Goal: Task Accomplishment & Management: Manage account settings

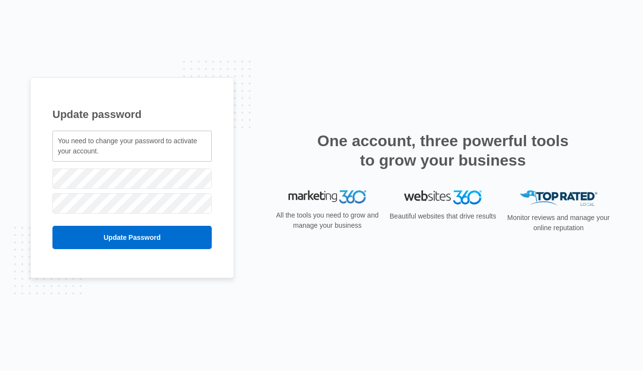
click at [161, 148] on div "You need to change your password to activate your account." at bounding box center [131, 146] width 159 height 31
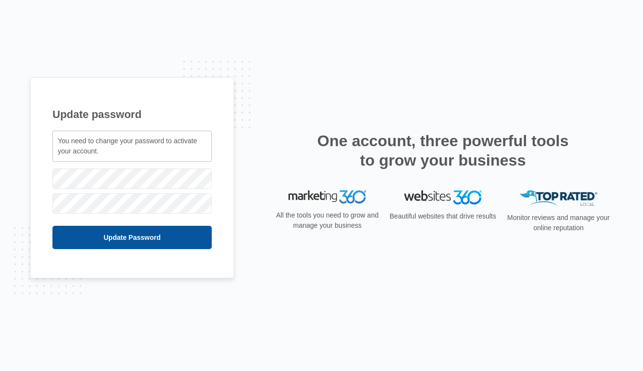
click at [118, 232] on input "Update Password" at bounding box center [131, 237] width 159 height 23
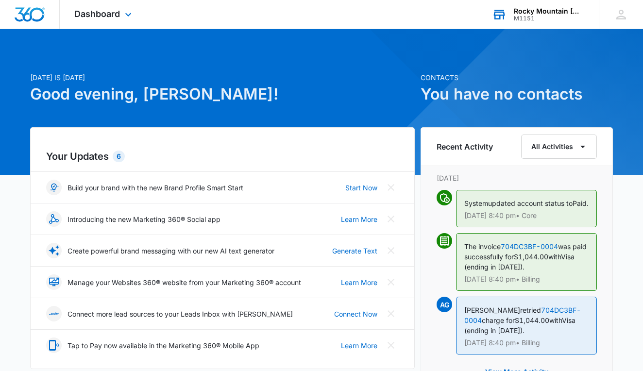
click at [542, 17] on div "M1151" at bounding box center [549, 18] width 71 height 7
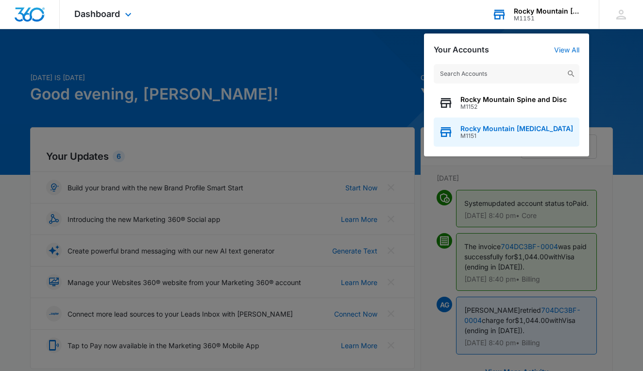
click at [485, 138] on span "M1151" at bounding box center [517, 136] width 113 height 7
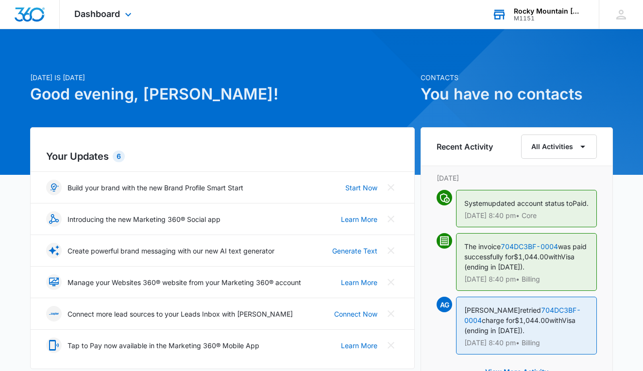
click at [537, 18] on div "M1151" at bounding box center [549, 18] width 71 height 7
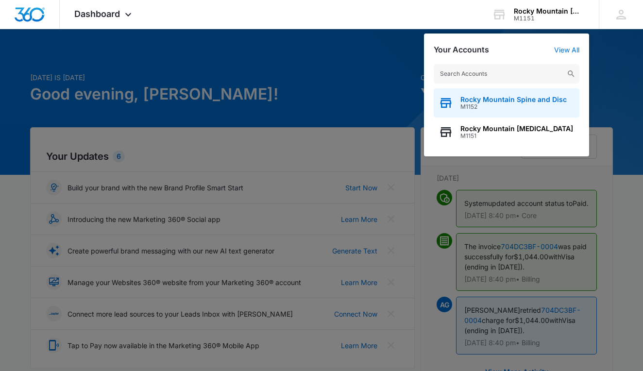
click at [513, 102] on span "Rocky Mountain Spine and Disc" at bounding box center [514, 100] width 106 height 8
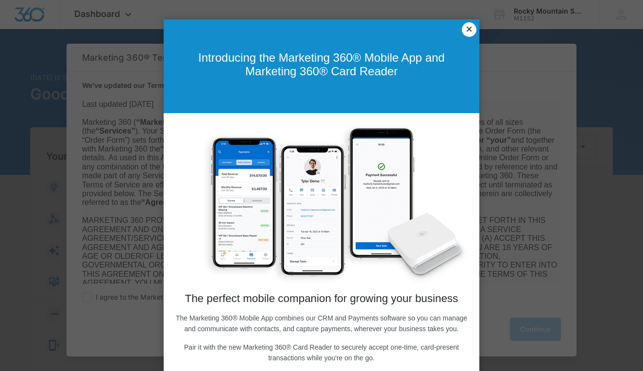
click at [469, 31] on link "×" at bounding box center [469, 29] width 15 height 15
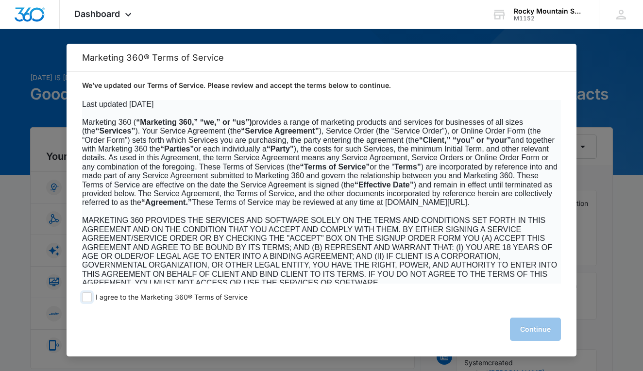
click at [86, 296] on span at bounding box center [87, 298] width 10 height 10
click at [86, 296] on input "I agree to the Marketing 360® Terms of Service" at bounding box center [87, 298] width 10 height 10
checkbox input "true"
click at [544, 329] on button "Continue" at bounding box center [535, 329] width 51 height 23
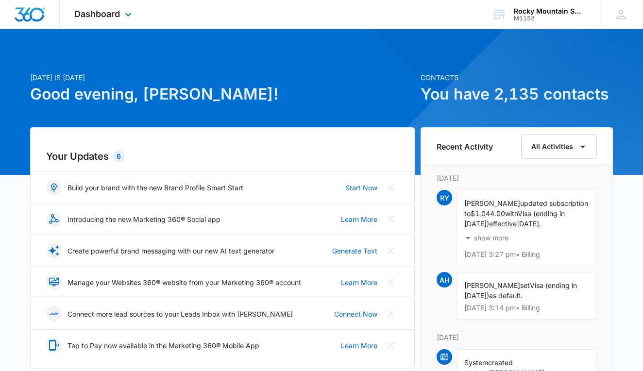
click at [114, 8] on div "Dashboard Apps Reputation Websites Forms CRM Email Social Shop Payments POS Con…" at bounding box center [104, 14] width 89 height 29
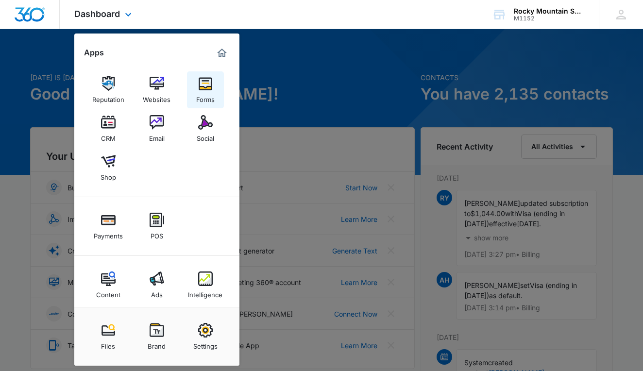
click at [209, 87] on img at bounding box center [205, 83] width 15 height 15
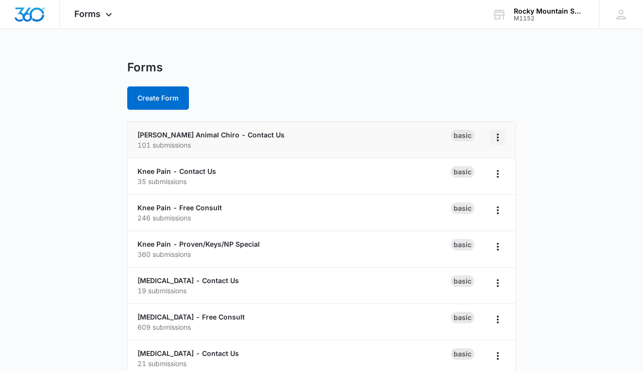
click at [501, 139] on icon "Overflow Menu" at bounding box center [498, 138] width 12 height 12
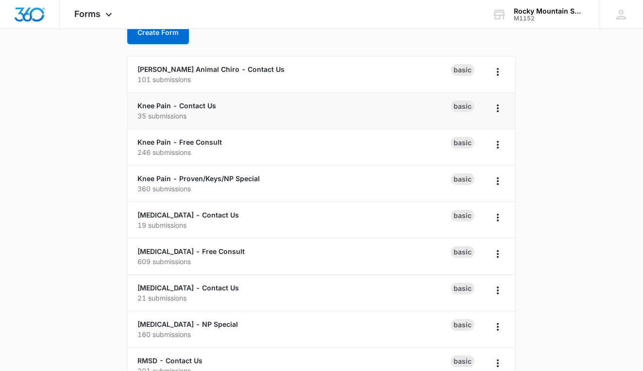
scroll to position [70, 0]
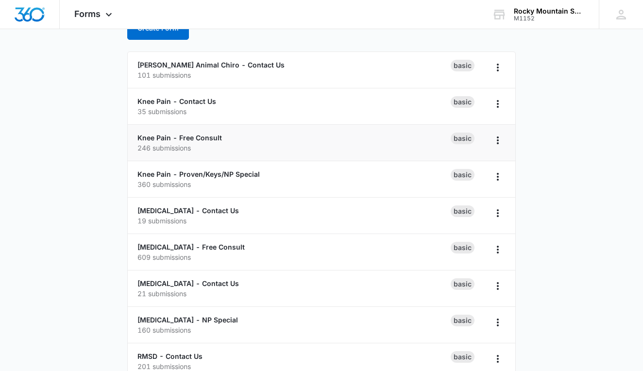
click at [263, 147] on p "246 submissions" at bounding box center [294, 148] width 313 height 10
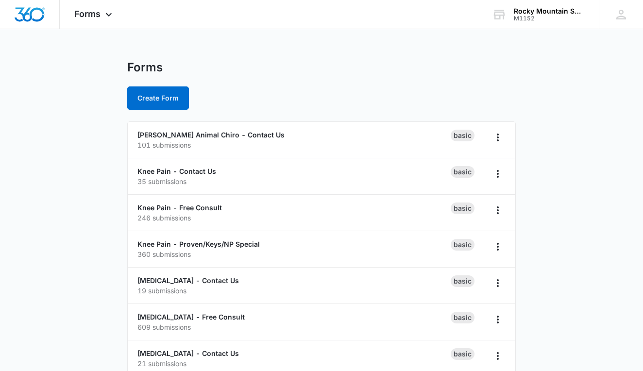
scroll to position [0, 0]
click at [108, 0] on div "Forms Apps Reputation Websites Forms CRM Email Social Shop Payments POS Content…" at bounding box center [94, 14] width 69 height 29
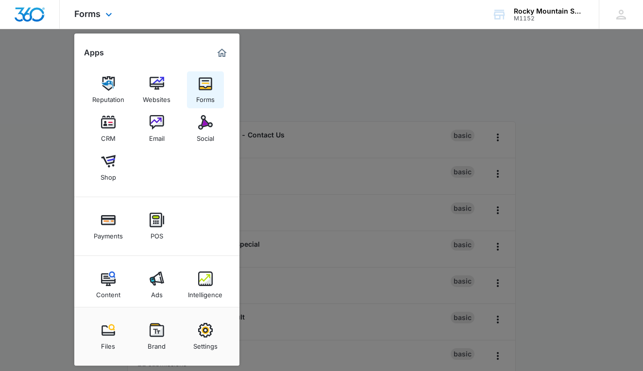
click at [204, 75] on link "Forms" at bounding box center [205, 89] width 37 height 37
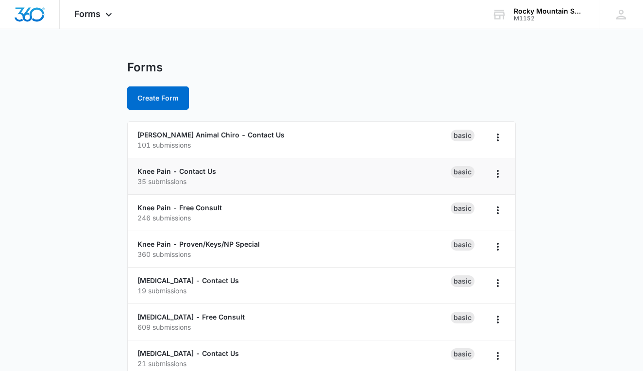
click at [268, 187] on li "Knee Pain - Contact Us 35 submissions Basic" at bounding box center [322, 176] width 388 height 36
click at [467, 169] on div "Basic" at bounding box center [463, 172] width 24 height 12
click at [502, 176] on icon "Overflow Menu" at bounding box center [498, 174] width 12 height 12
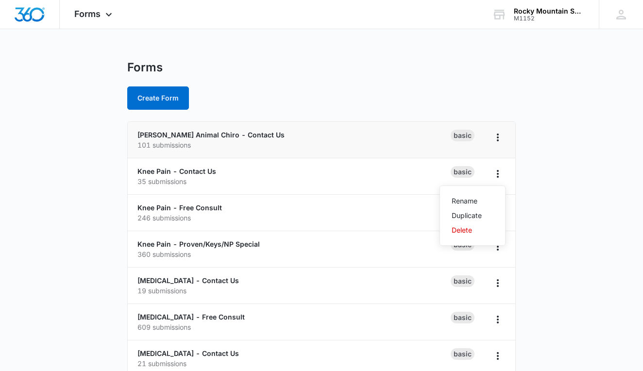
click at [334, 153] on li "Dr Irven Animal Chiro - Contact Us 101 submissions Basic" at bounding box center [322, 140] width 388 height 36
click at [312, 173] on div "Knee Pain - Contact Us 35 submissions" at bounding box center [294, 176] width 313 height 20
click at [160, 171] on link "Knee Pain - Contact Us" at bounding box center [177, 171] width 79 height 8
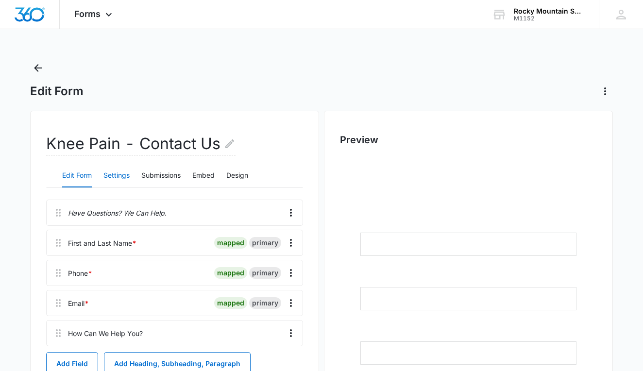
click at [121, 178] on button "Settings" at bounding box center [117, 175] width 26 height 23
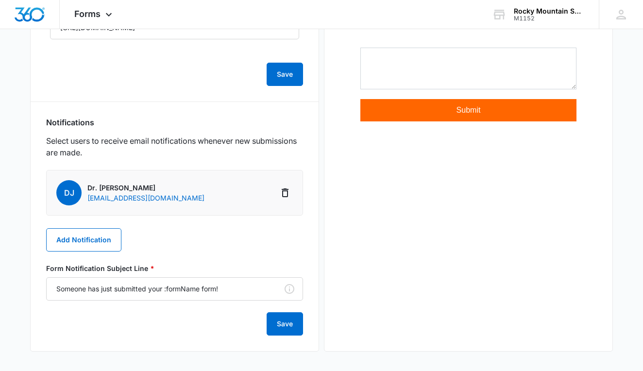
scroll to position [343, 0]
click at [109, 247] on button "Add Notification" at bounding box center [83, 239] width 75 height 23
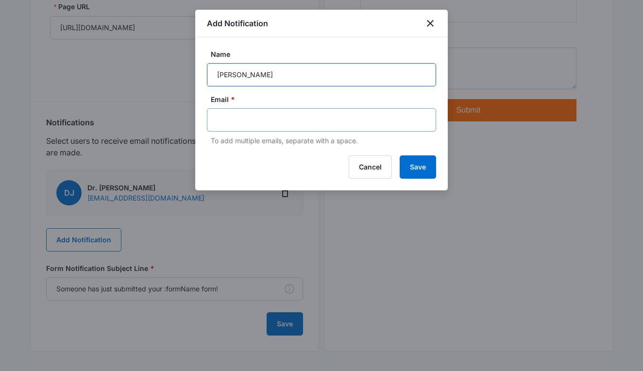
type input "[PERSON_NAME]"
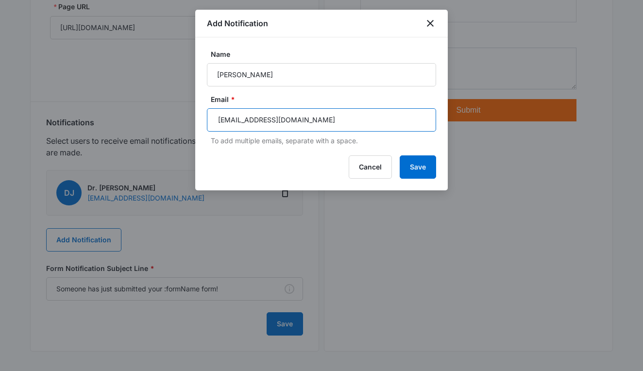
type input "[EMAIL_ADDRESS][DOMAIN_NAME]"
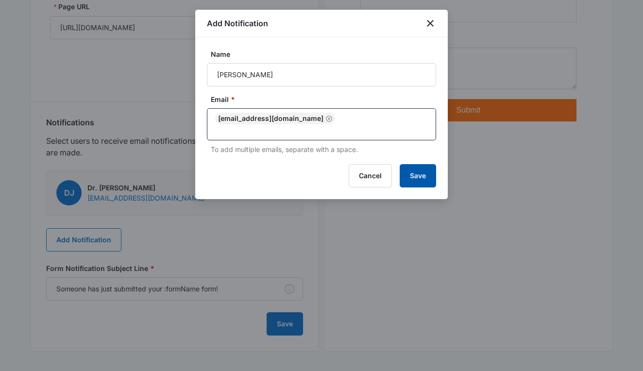
click at [434, 171] on button "Save" at bounding box center [418, 175] width 36 height 23
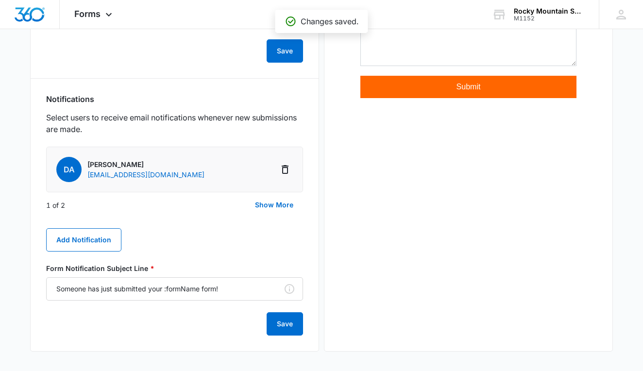
scroll to position [366, 0]
click at [264, 205] on button "Show More" at bounding box center [274, 204] width 58 height 23
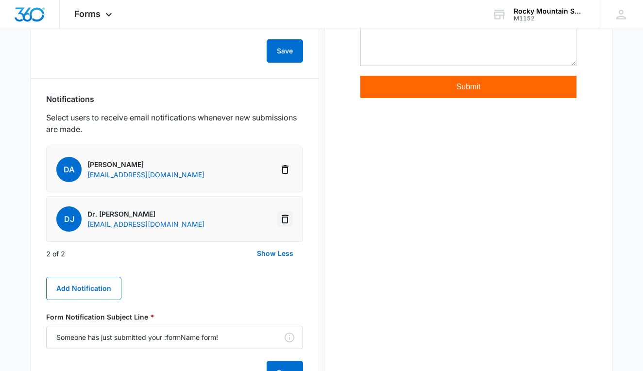
click at [285, 217] on icon "Delete Notification" at bounding box center [285, 219] width 7 height 9
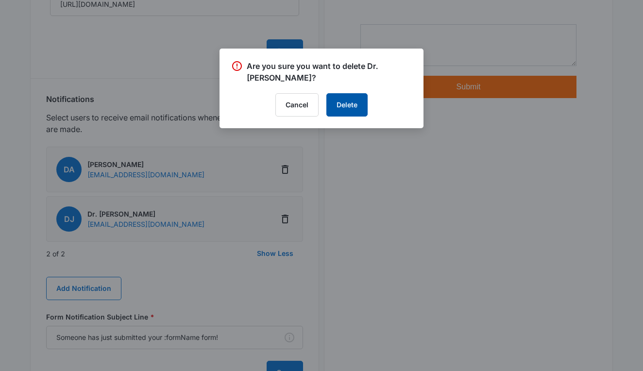
click at [343, 104] on button "Delete" at bounding box center [347, 104] width 41 height 23
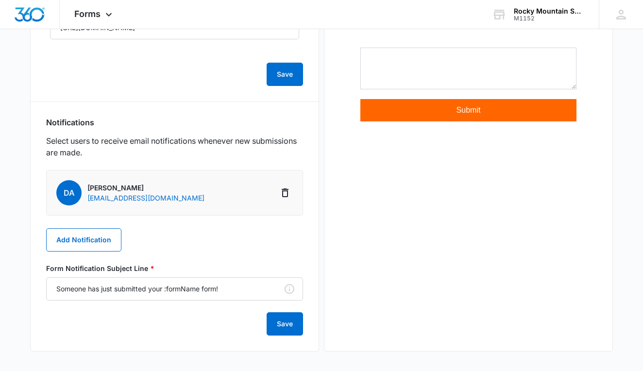
scroll to position [343, 0]
click at [272, 330] on button "Save" at bounding box center [285, 323] width 36 height 23
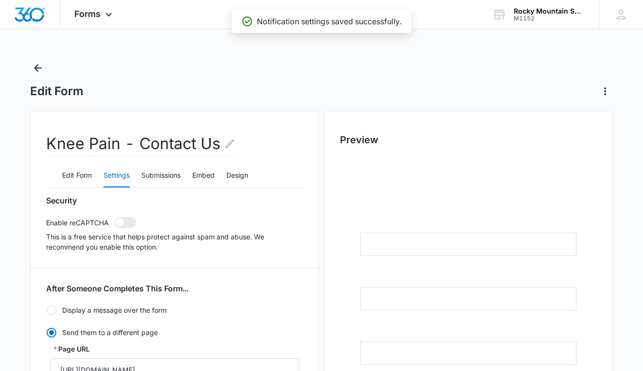
scroll to position [0, 0]
click at [40, 69] on icon "Back" at bounding box center [38, 68] width 12 height 12
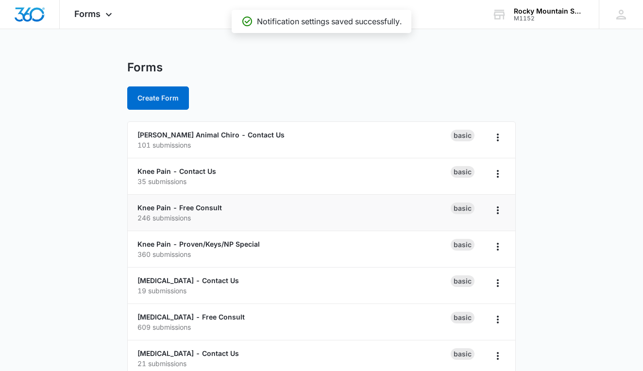
click at [201, 216] on p "246 submissions" at bounding box center [294, 218] width 313 height 10
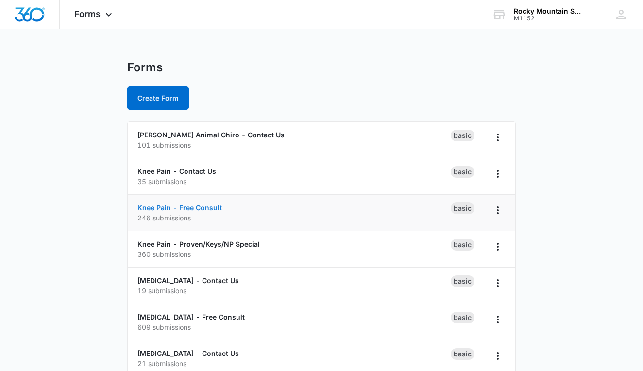
click at [215, 208] on link "Knee Pain - Free Consult" at bounding box center [180, 208] width 85 height 8
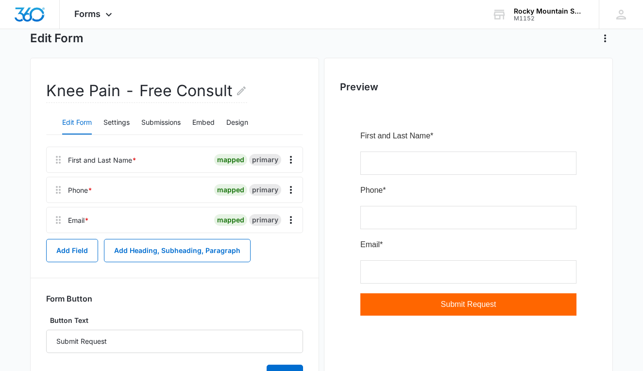
scroll to position [98, 0]
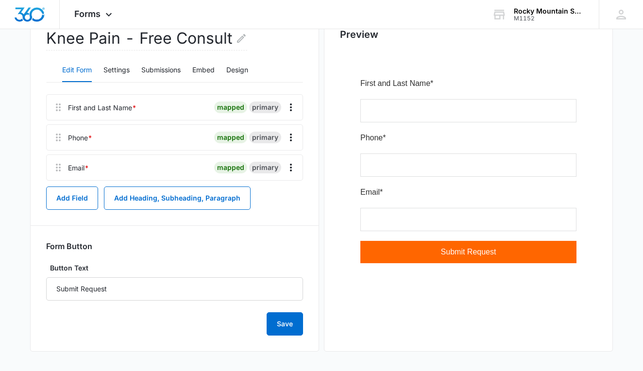
scroll to position [105, 0]
click at [120, 65] on button "Settings" at bounding box center [117, 70] width 26 height 23
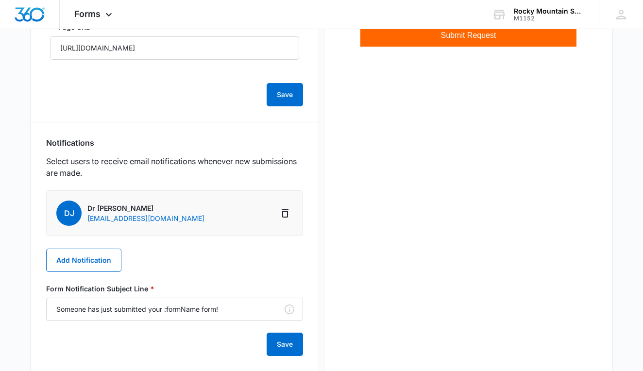
scroll to position [324, 0]
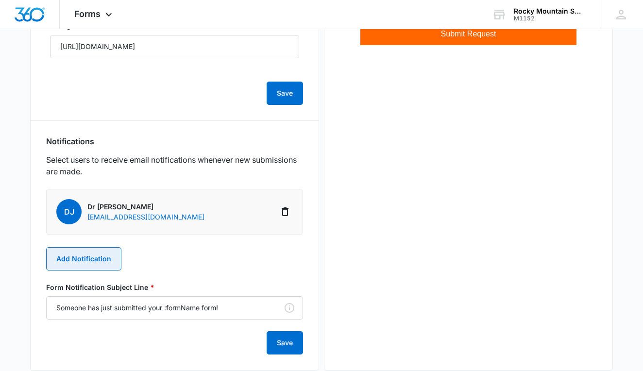
click at [108, 259] on button "Add Notification" at bounding box center [83, 258] width 75 height 23
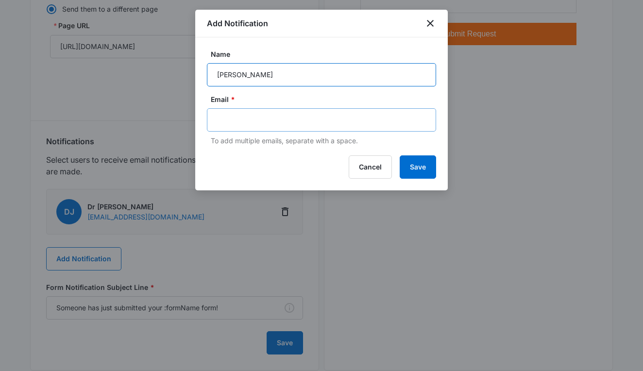
type input "[PERSON_NAME]"
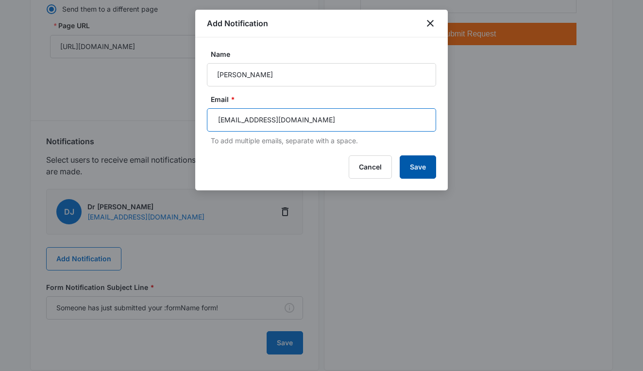
type input "[EMAIL_ADDRESS][DOMAIN_NAME]"
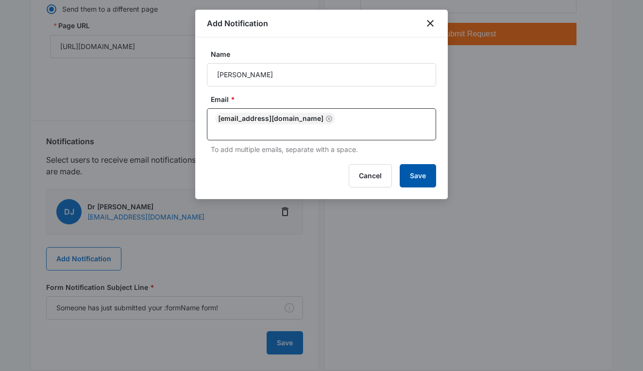
click at [416, 166] on button "Save" at bounding box center [418, 175] width 36 height 23
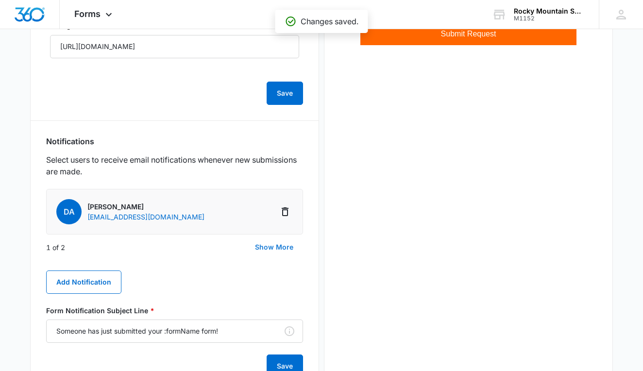
click at [266, 245] on button "Show More" at bounding box center [274, 247] width 58 height 23
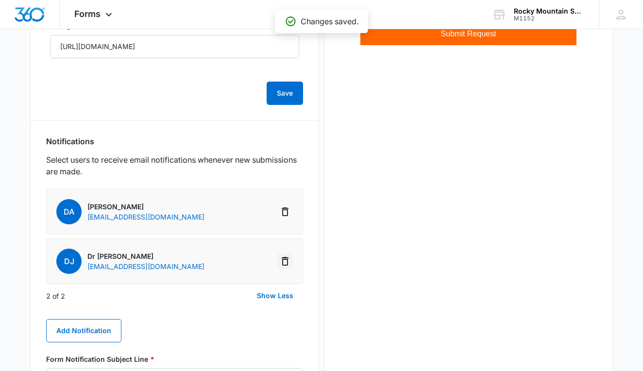
click at [282, 266] on icon "Delete Notification" at bounding box center [285, 262] width 12 height 12
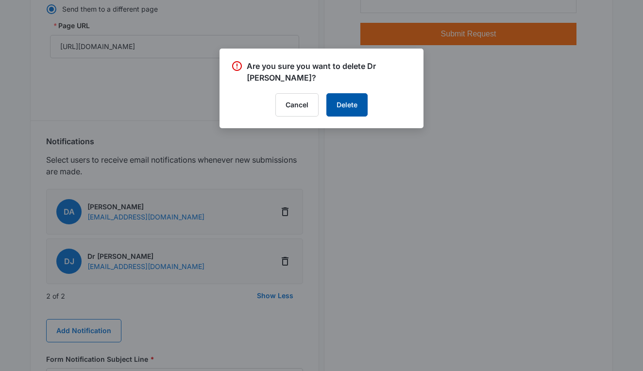
click at [346, 99] on button "Delete" at bounding box center [347, 104] width 41 height 23
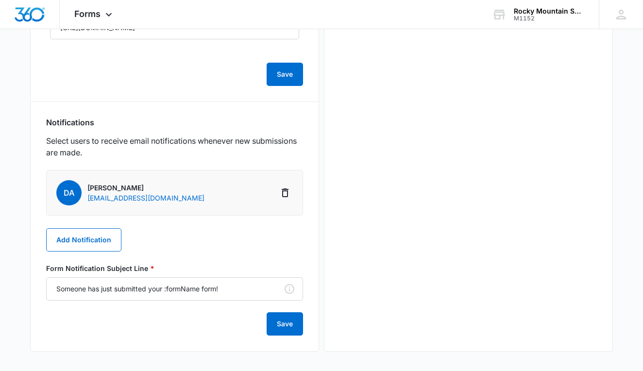
scroll to position [343, 0]
click at [283, 326] on button "Save" at bounding box center [285, 323] width 36 height 23
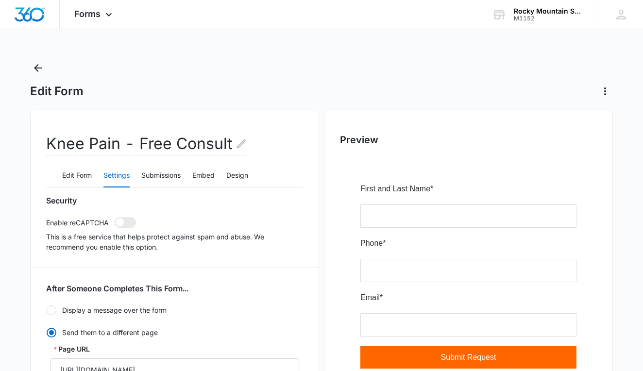
scroll to position [0, 0]
click at [42, 71] on icon "Back" at bounding box center [38, 68] width 12 height 12
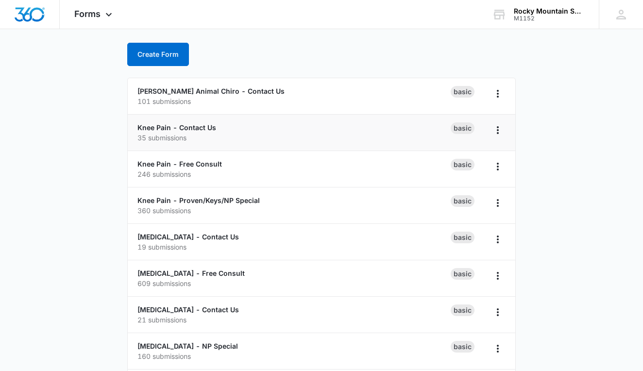
scroll to position [47, 0]
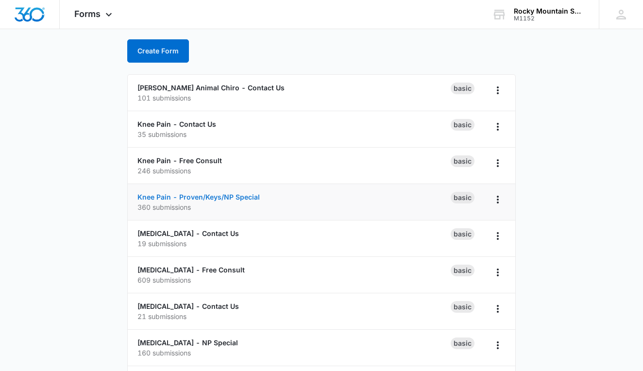
click at [232, 200] on link "Knee Pain - Proven/Keys/NP Special" at bounding box center [199, 197] width 122 height 8
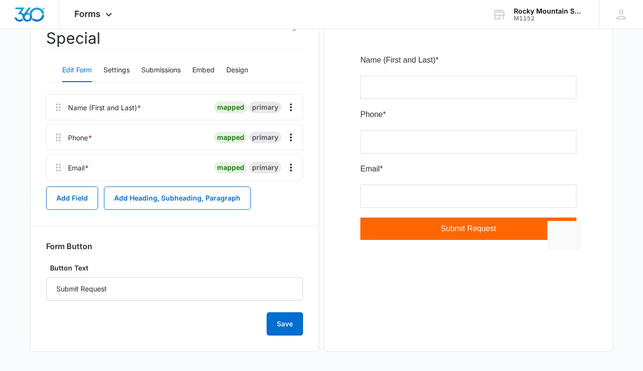
scroll to position [129, 0]
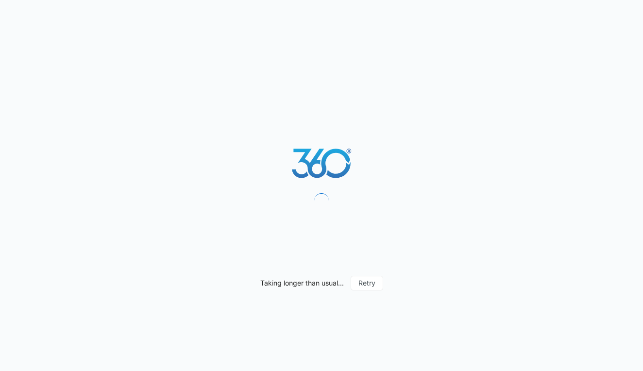
click at [125, 70] on div "Taking longer than usual... Retry" at bounding box center [321, 185] width 643 height 371
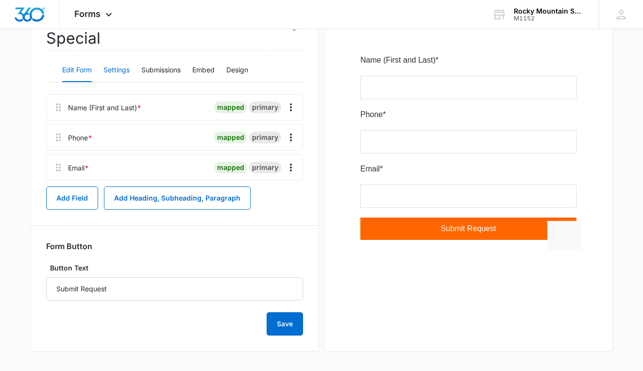
scroll to position [129, 0]
click at [116, 73] on button "Settings" at bounding box center [117, 70] width 26 height 23
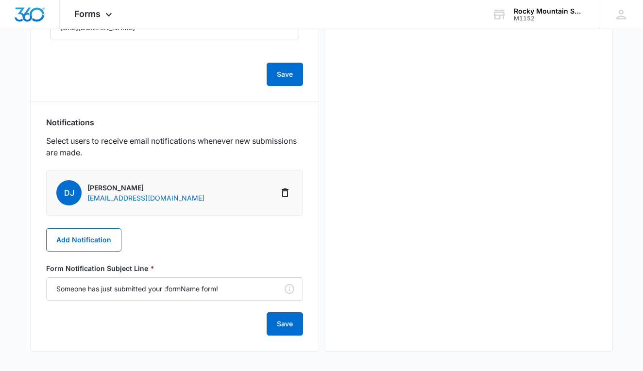
scroll to position [366, 0]
click at [79, 248] on button "Add Notification" at bounding box center [83, 239] width 75 height 23
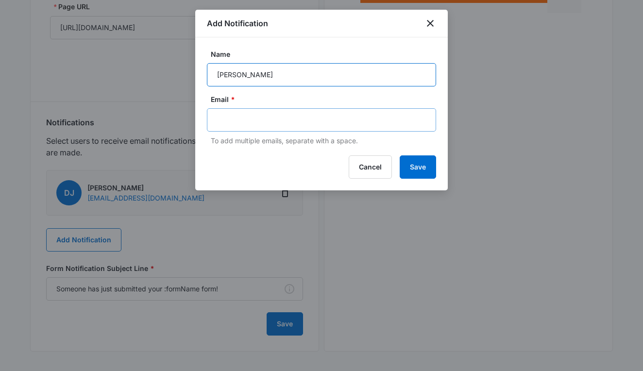
type input "[PERSON_NAME]"
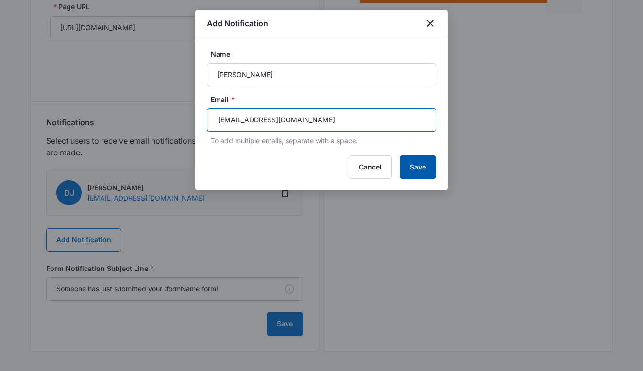
type input "[EMAIL_ADDRESS][DOMAIN_NAME]"
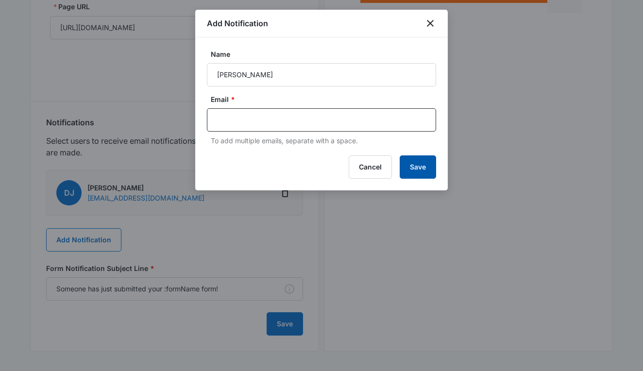
click at [425, 162] on button "Save" at bounding box center [418, 167] width 36 height 23
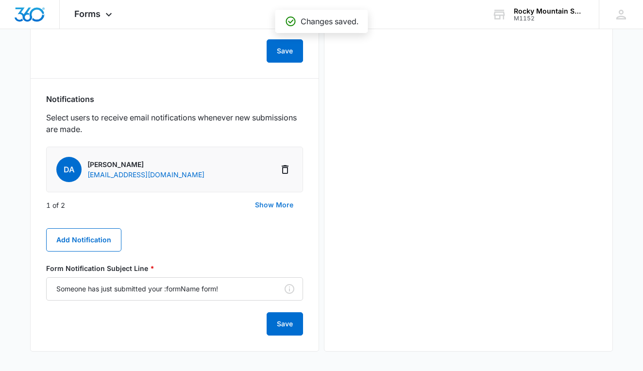
scroll to position [389, 0]
click at [277, 207] on button "Show More" at bounding box center [274, 204] width 58 height 23
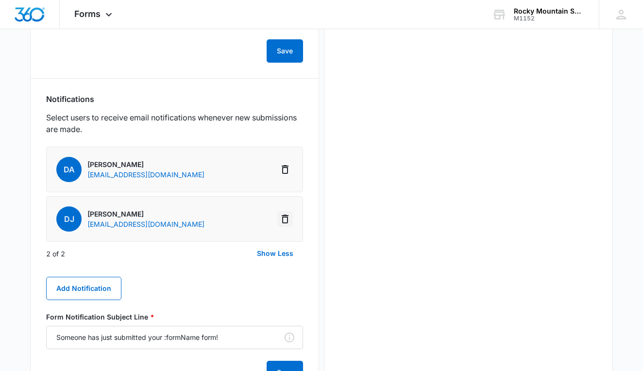
click at [283, 219] on icon "Delete Notification" at bounding box center [285, 219] width 7 height 9
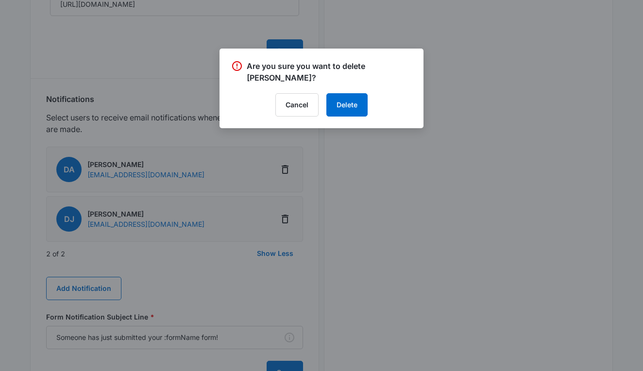
click at [352, 93] on div "Are you sure you want to delete [PERSON_NAME]? Cancel Delete" at bounding box center [322, 89] width 204 height 80
click at [345, 109] on button "Delete" at bounding box center [347, 104] width 41 height 23
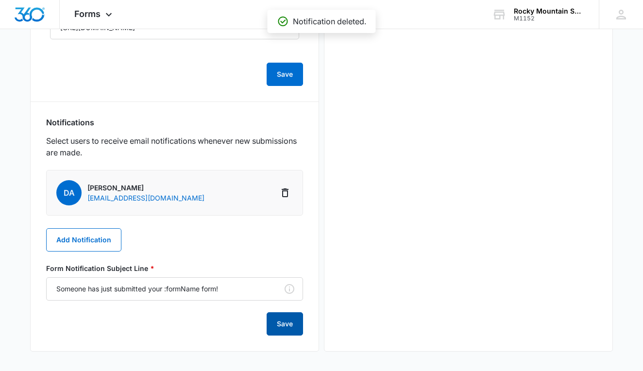
scroll to position [366, 0]
click at [286, 325] on button "Save" at bounding box center [285, 323] width 36 height 23
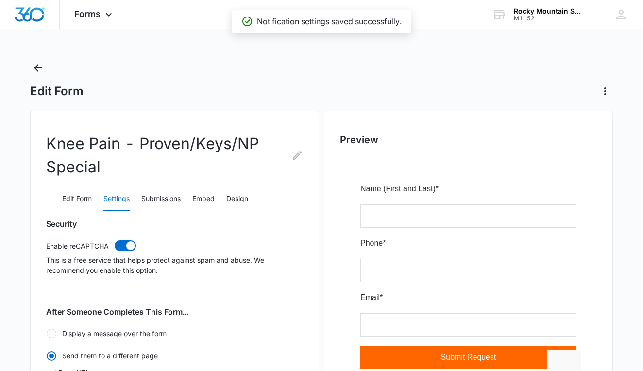
scroll to position [0, 0]
click at [38, 66] on icon "Back" at bounding box center [38, 68] width 12 height 12
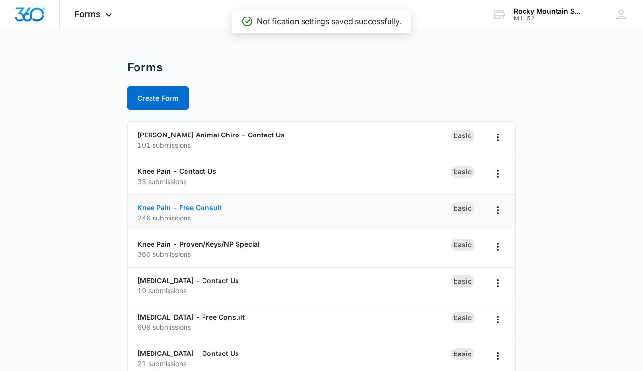
click at [199, 211] on link "Knee Pain - Free Consult" at bounding box center [180, 208] width 85 height 8
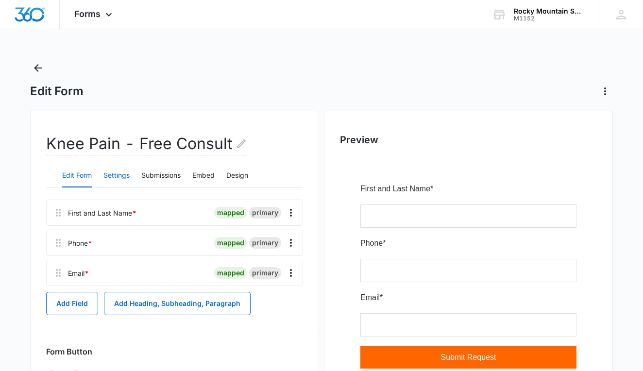
click at [124, 176] on button "Settings" at bounding box center [117, 175] width 26 height 23
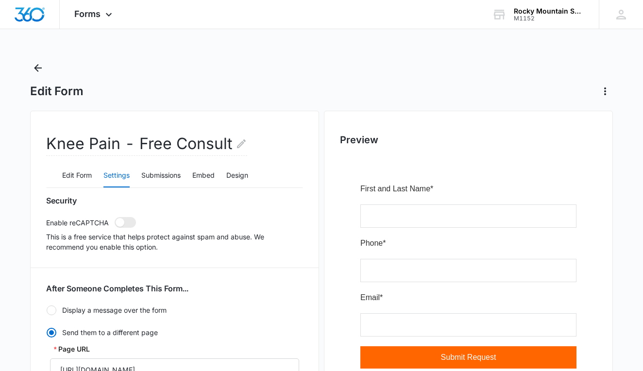
radio input "true"
click at [40, 68] on icon "Back" at bounding box center [38, 68] width 8 height 8
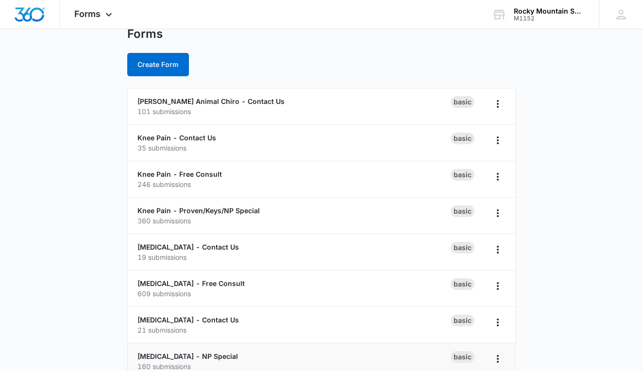
scroll to position [35, 0]
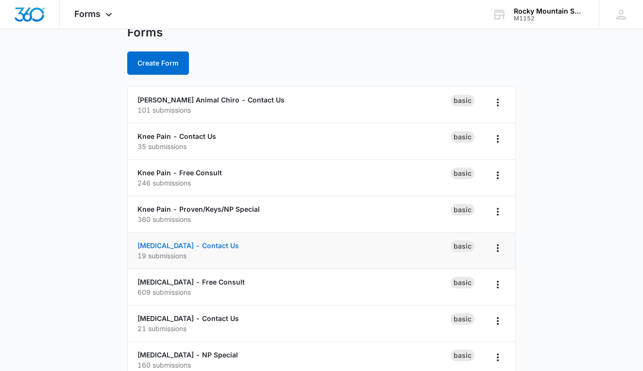
click at [209, 247] on link "[MEDICAL_DATA] - Contact Us" at bounding box center [189, 246] width 102 height 8
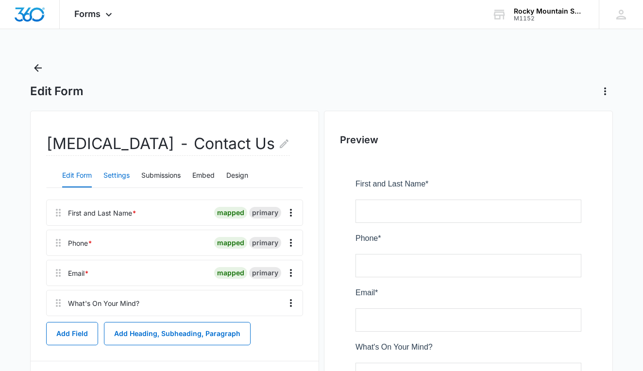
click at [125, 174] on button "Settings" at bounding box center [117, 175] width 26 height 23
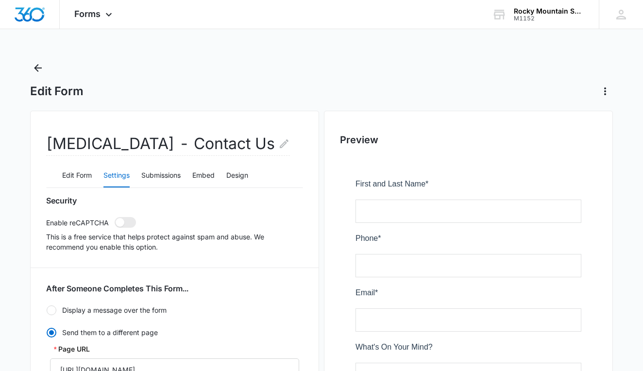
radio input "true"
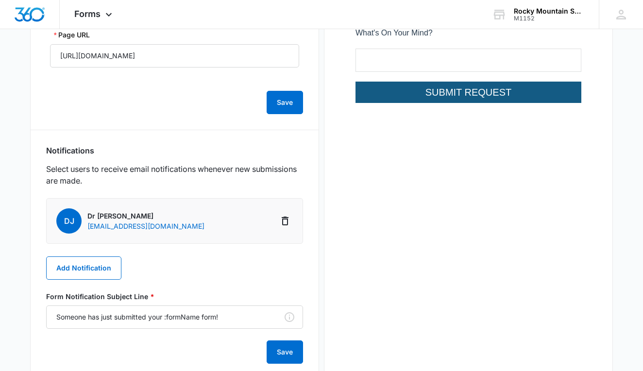
scroll to position [326, 0]
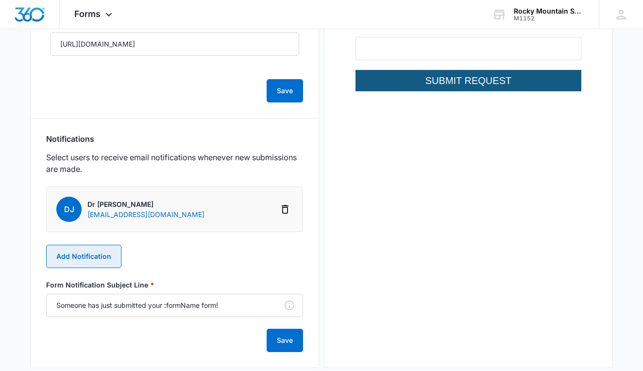
click at [93, 253] on button "Add Notification" at bounding box center [83, 256] width 75 height 23
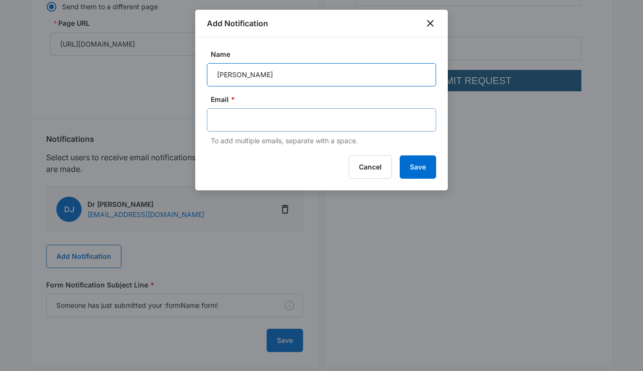
type input "[PERSON_NAME]"
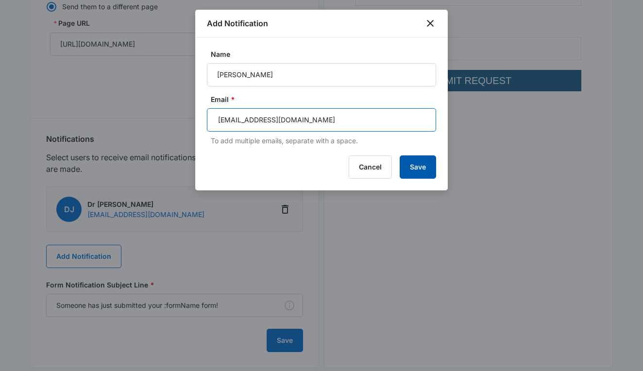
type input "[EMAIL_ADDRESS][DOMAIN_NAME]"
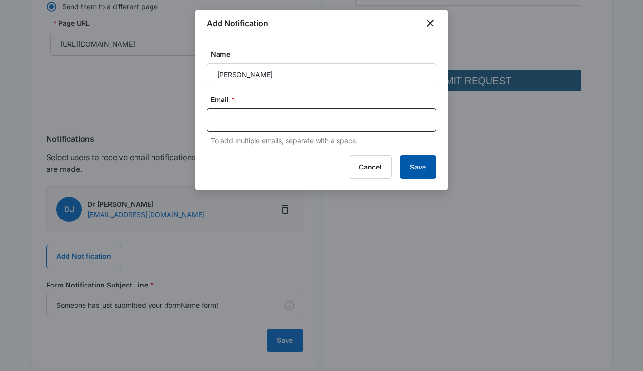
click at [408, 165] on button "Save" at bounding box center [418, 167] width 36 height 23
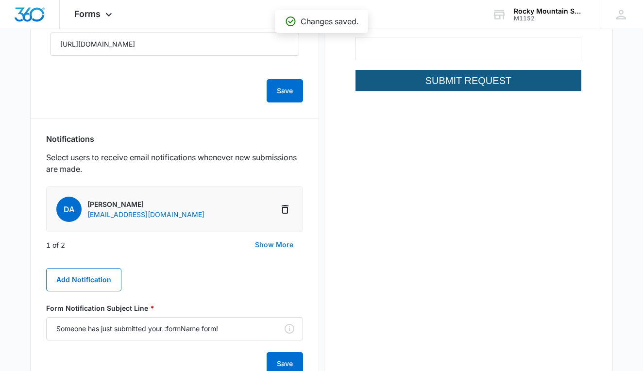
click at [274, 242] on button "Show More" at bounding box center [274, 244] width 58 height 23
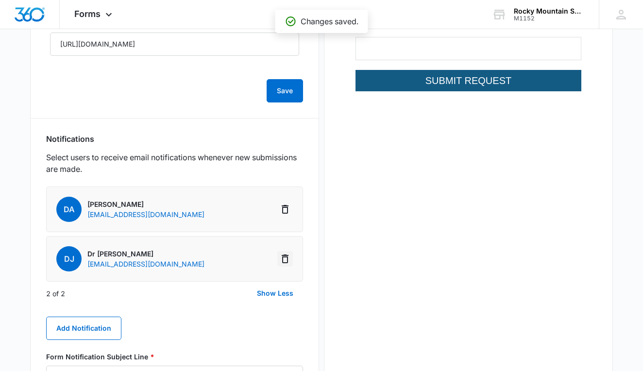
click at [283, 259] on icon "Delete Notification" at bounding box center [285, 259] width 7 height 9
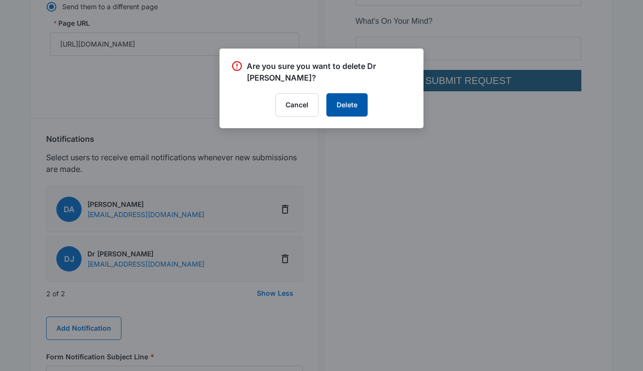
click at [348, 108] on button "Delete" at bounding box center [347, 104] width 41 height 23
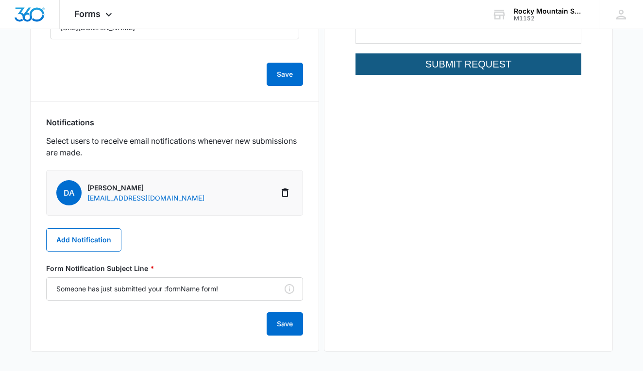
scroll to position [343, 0]
click at [289, 322] on button "Save" at bounding box center [285, 323] width 36 height 23
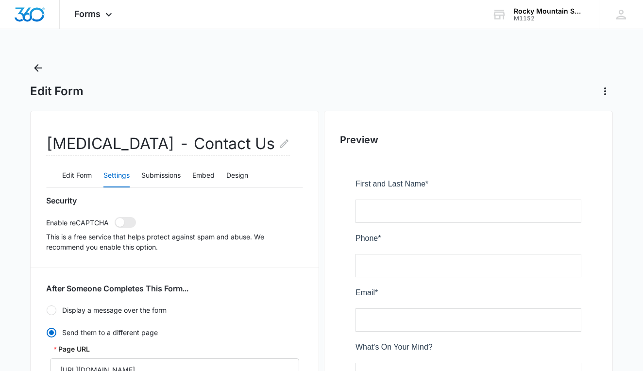
scroll to position [0, 0]
click at [37, 74] on button "Back" at bounding box center [38, 68] width 16 height 16
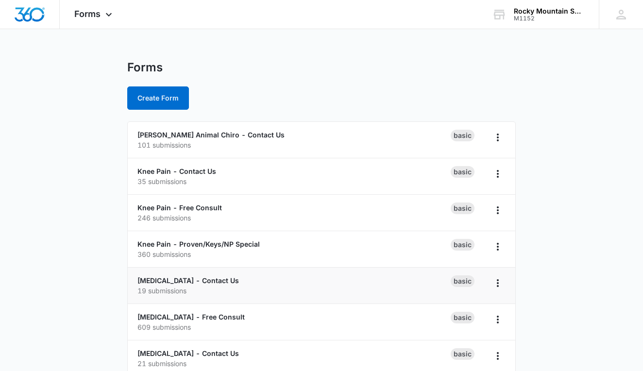
scroll to position [18, 0]
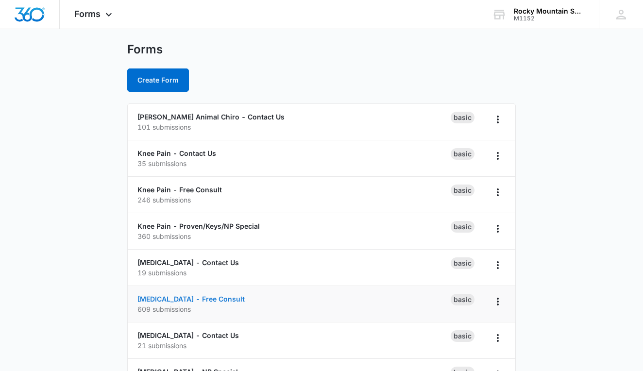
click at [193, 303] on link "[MEDICAL_DATA] - Free Consult" at bounding box center [191, 299] width 107 height 8
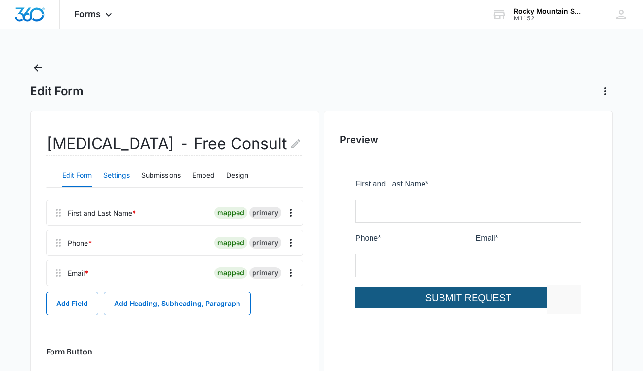
click at [113, 179] on button "Settings" at bounding box center [117, 175] width 26 height 23
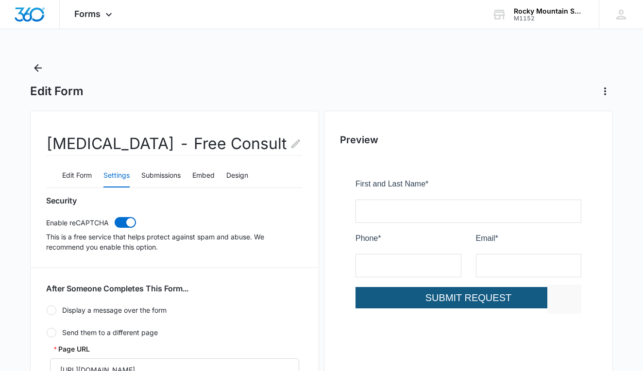
radio input "true"
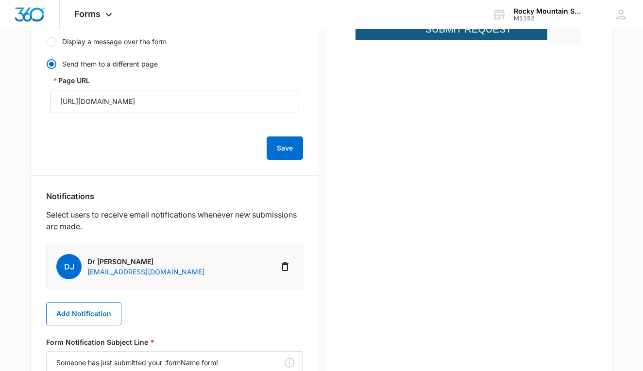
scroll to position [286, 0]
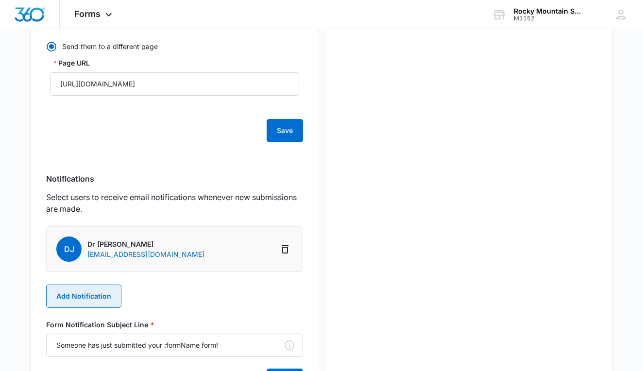
click at [91, 298] on button "Add Notification" at bounding box center [83, 296] width 75 height 23
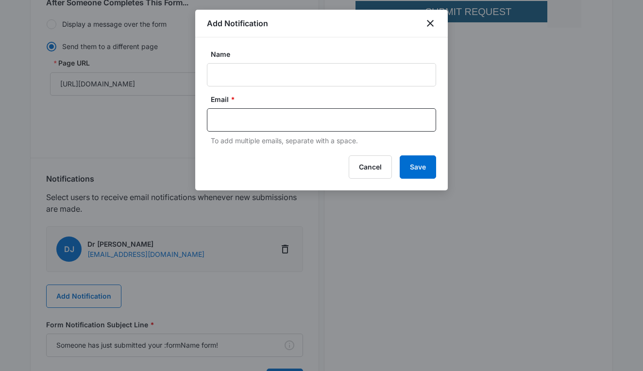
click at [247, 59] on label "Name" at bounding box center [325, 54] width 229 height 10
click at [247, 63] on input "Name" at bounding box center [321, 74] width 229 height 23
type input "r"
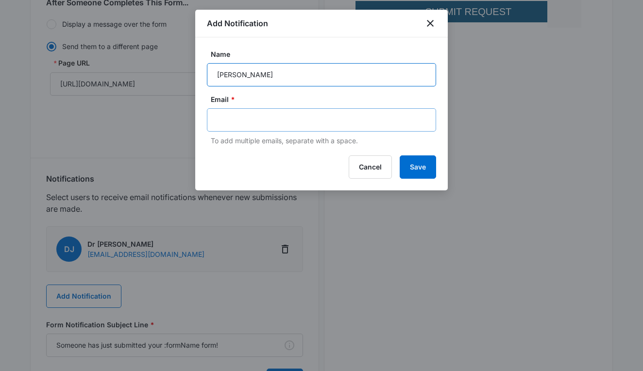
type input "[PERSON_NAME]"
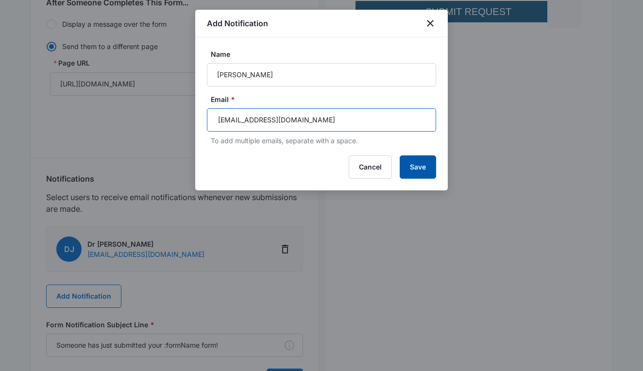
type input "[EMAIL_ADDRESS][DOMAIN_NAME]"
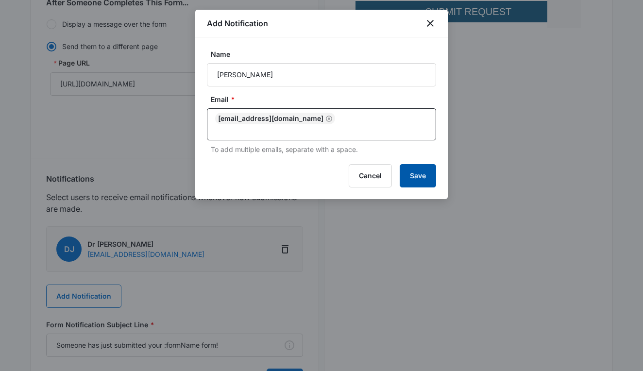
click at [427, 170] on button "Save" at bounding box center [418, 175] width 36 height 23
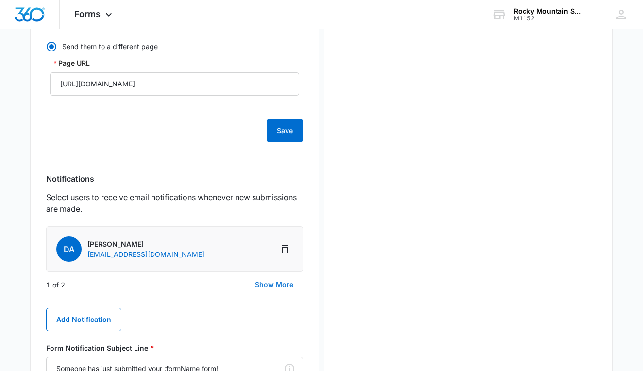
click at [277, 285] on button "Show More" at bounding box center [274, 284] width 58 height 23
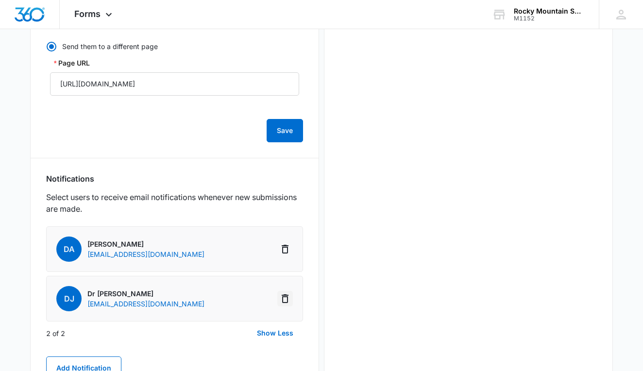
click at [285, 302] on icon "Delete Notification" at bounding box center [285, 299] width 12 height 12
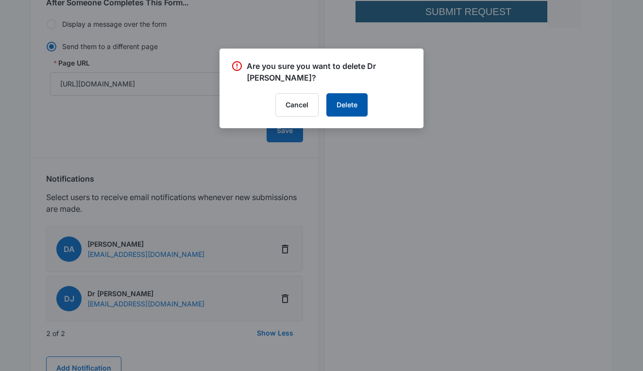
click at [347, 108] on button "Delete" at bounding box center [347, 104] width 41 height 23
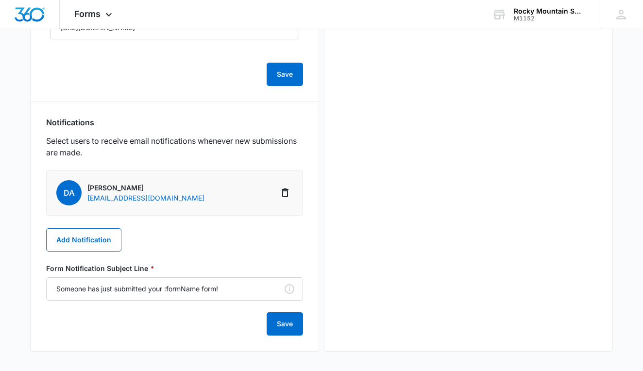
scroll to position [343, 0]
click at [276, 325] on button "Save" at bounding box center [285, 323] width 36 height 23
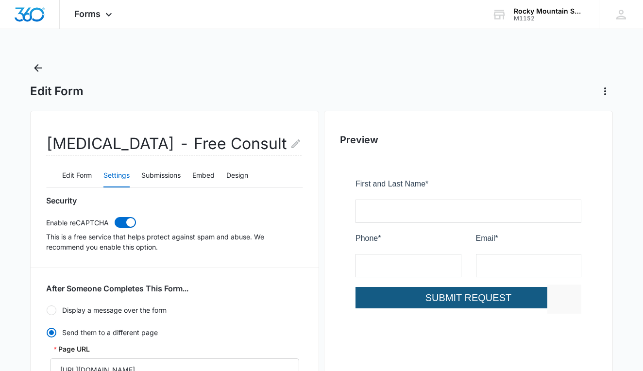
scroll to position [0, 0]
click at [42, 72] on icon "Back" at bounding box center [38, 68] width 12 height 12
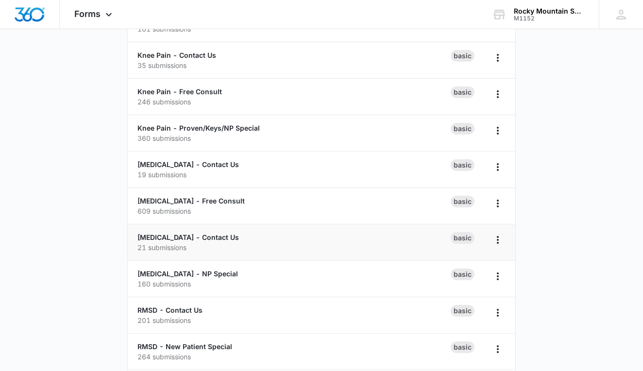
scroll to position [121, 0]
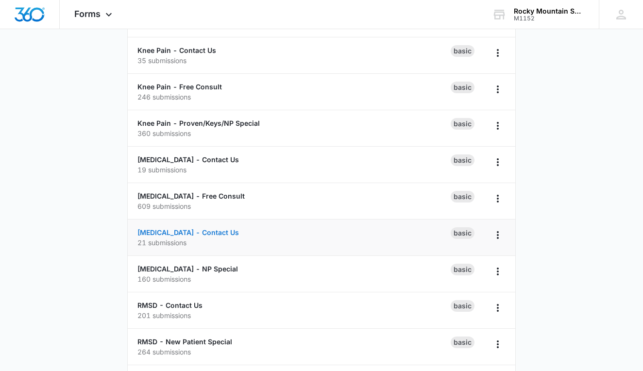
click at [189, 233] on link "[MEDICAL_DATA] - Contact Us" at bounding box center [189, 232] width 102 height 8
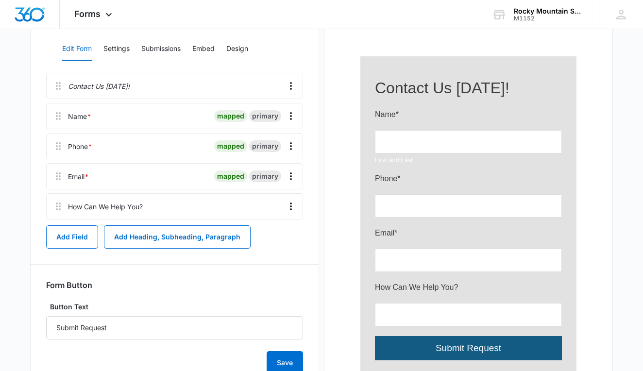
scroll to position [53, 0]
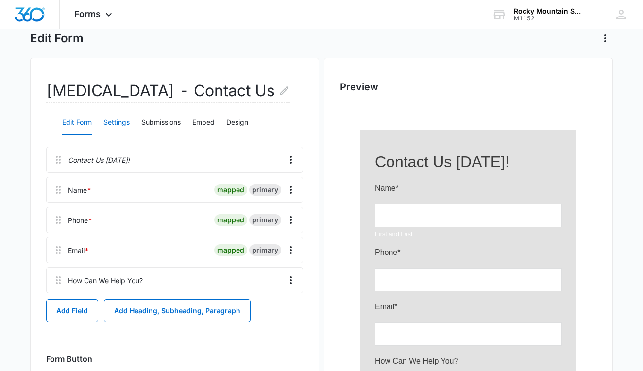
click at [129, 120] on button "Settings" at bounding box center [117, 122] width 26 height 23
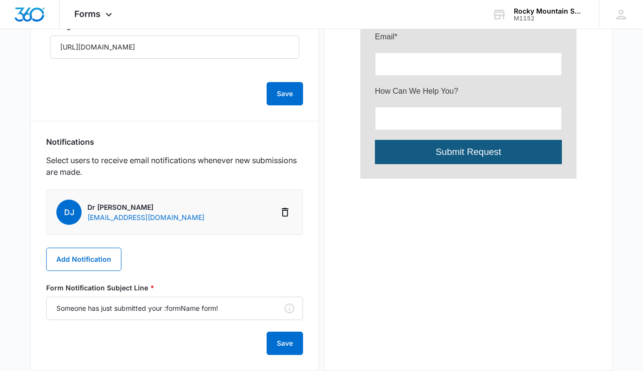
scroll to position [323, 0]
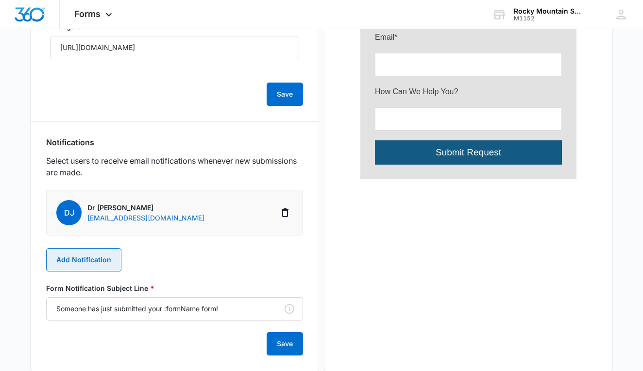
click at [107, 260] on button "Add Notification" at bounding box center [83, 259] width 75 height 23
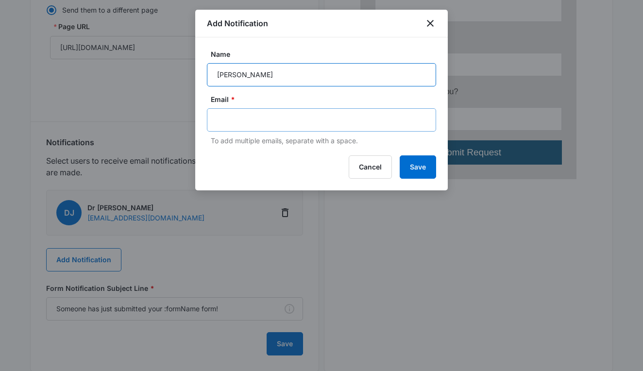
type input "[PERSON_NAME]"
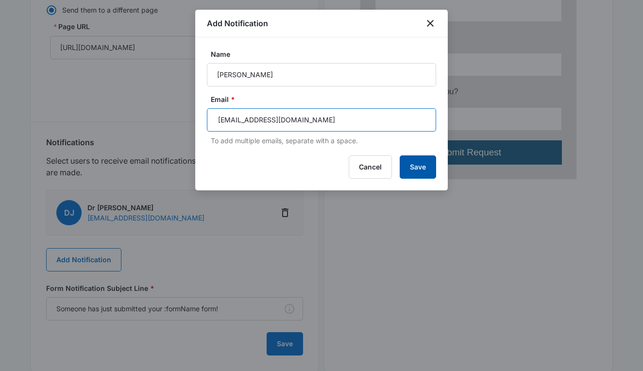
type input "[EMAIL_ADDRESS][DOMAIN_NAME]"
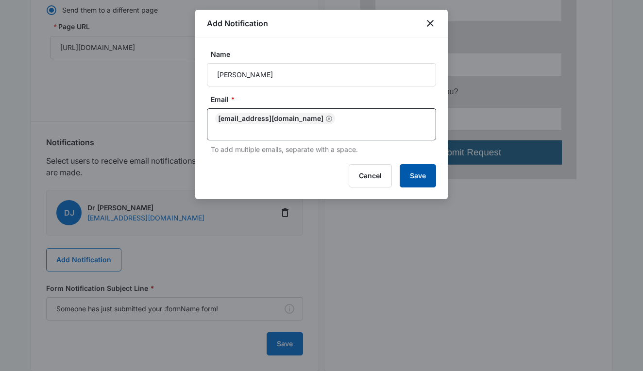
click at [408, 164] on button "Save" at bounding box center [418, 175] width 36 height 23
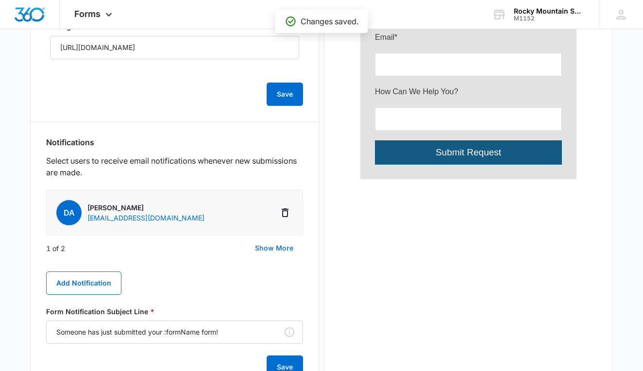
click at [268, 249] on button "Show More" at bounding box center [274, 248] width 58 height 23
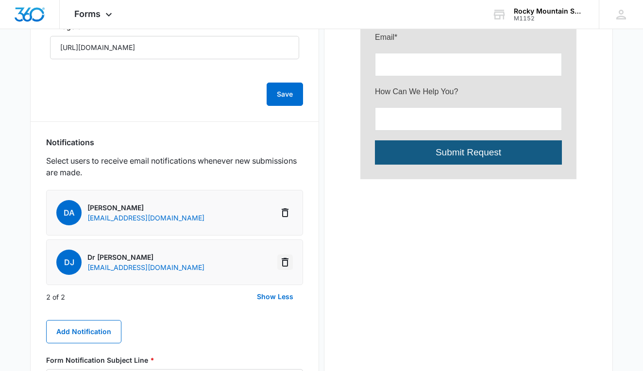
click at [289, 260] on icon "Delete Notification" at bounding box center [285, 263] width 12 height 12
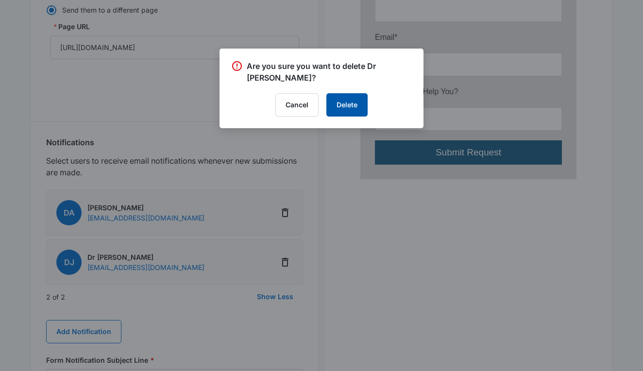
click at [339, 107] on button "Delete" at bounding box center [347, 104] width 41 height 23
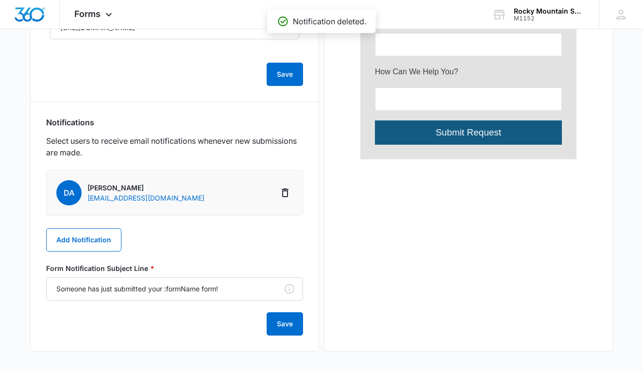
scroll to position [343, 0]
click at [286, 325] on button "Save" at bounding box center [285, 323] width 36 height 23
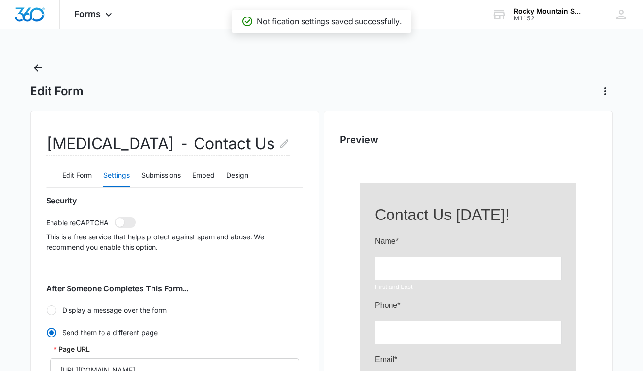
scroll to position [0, 0]
click at [40, 60] on button "Back" at bounding box center [38, 68] width 16 height 16
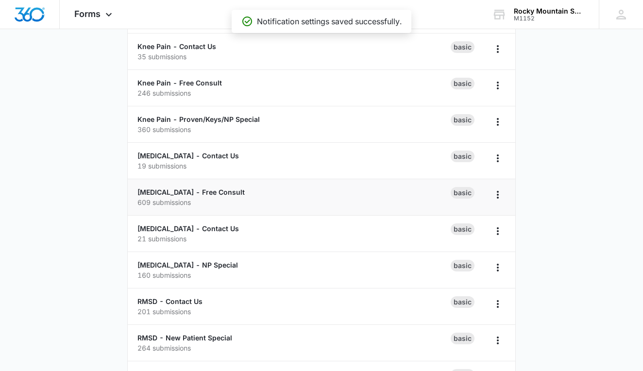
scroll to position [134, 0]
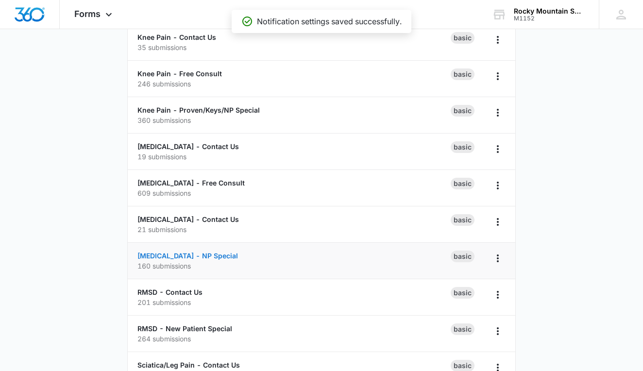
click at [207, 259] on link "[MEDICAL_DATA] - NP Special" at bounding box center [188, 256] width 101 height 8
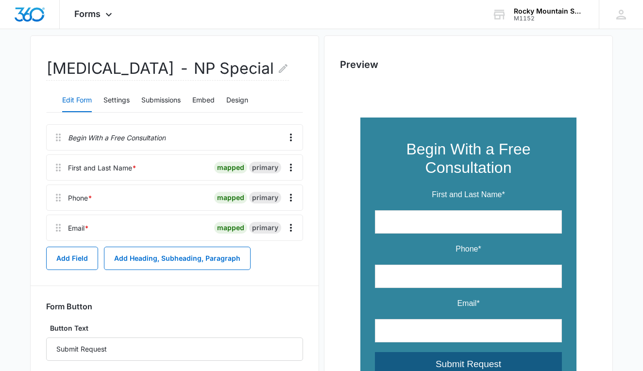
scroll to position [76, 0]
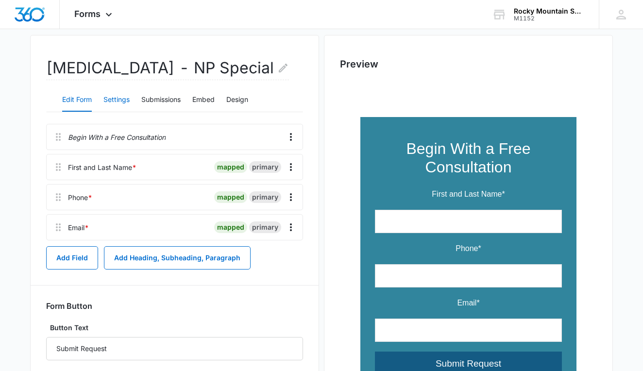
click at [119, 99] on button "Settings" at bounding box center [117, 99] width 26 height 23
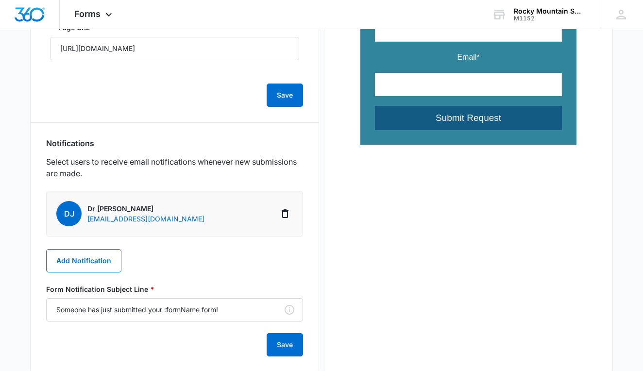
scroll to position [322, 0]
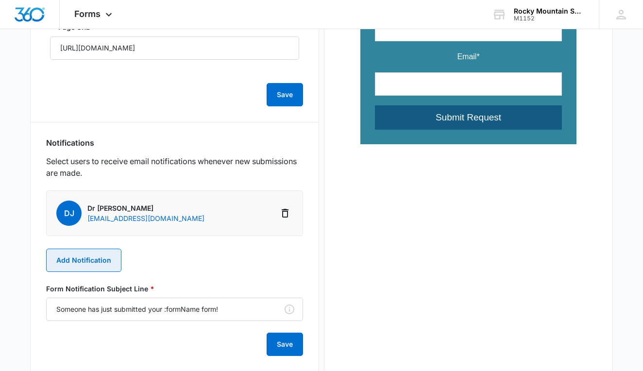
click at [91, 261] on button "Add Notification" at bounding box center [83, 260] width 75 height 23
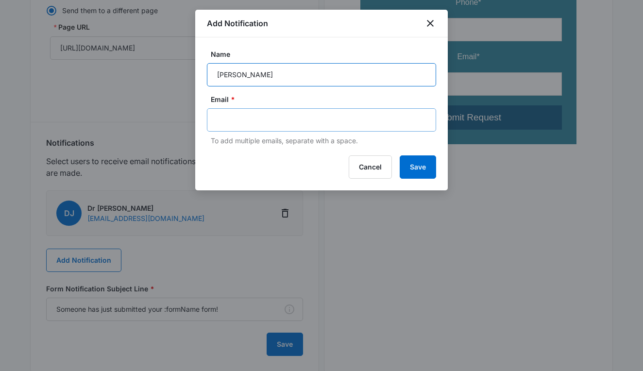
type input "[PERSON_NAME]"
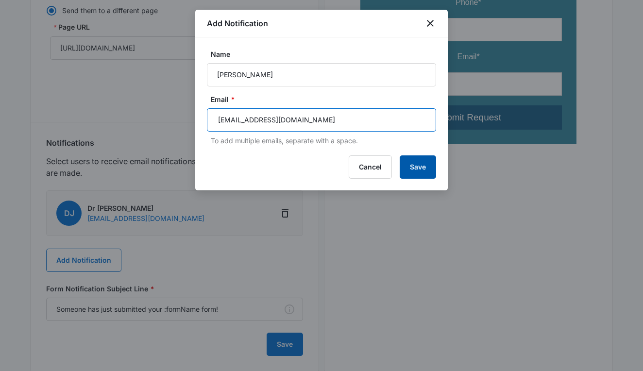
type input "[EMAIL_ADDRESS][DOMAIN_NAME]"
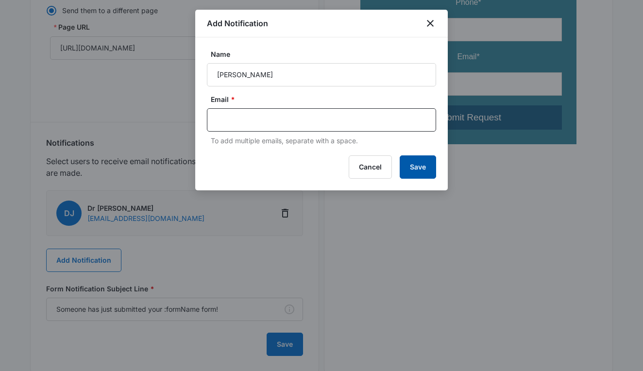
click at [419, 165] on button "Save" at bounding box center [418, 167] width 36 height 23
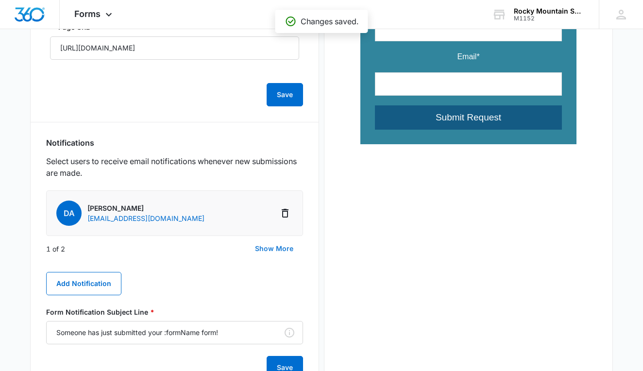
click at [274, 247] on button "Show More" at bounding box center [274, 248] width 58 height 23
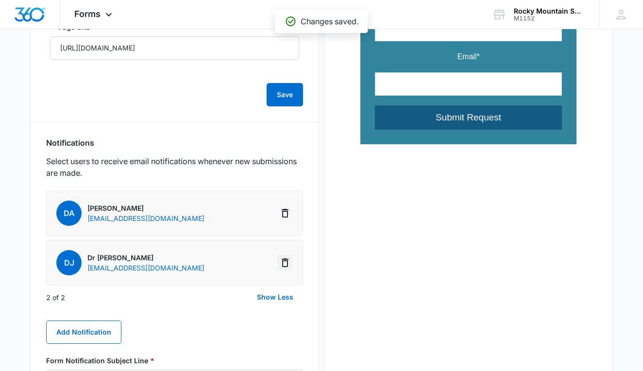
click at [285, 261] on icon "Delete Notification" at bounding box center [285, 263] width 7 height 9
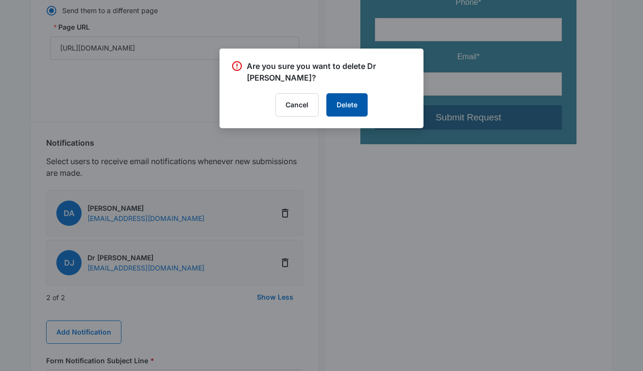
click at [339, 110] on button "Delete" at bounding box center [347, 104] width 41 height 23
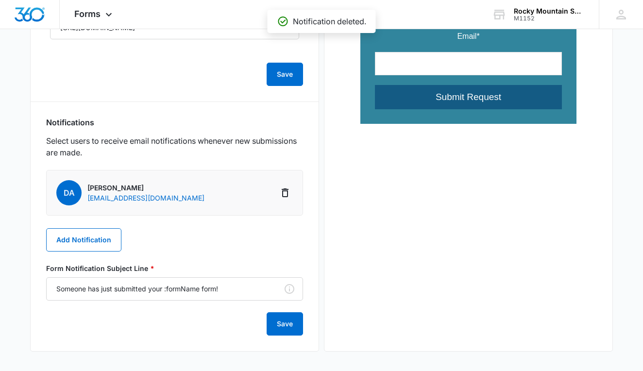
scroll to position [343, 0]
click at [285, 322] on button "Save" at bounding box center [285, 323] width 36 height 23
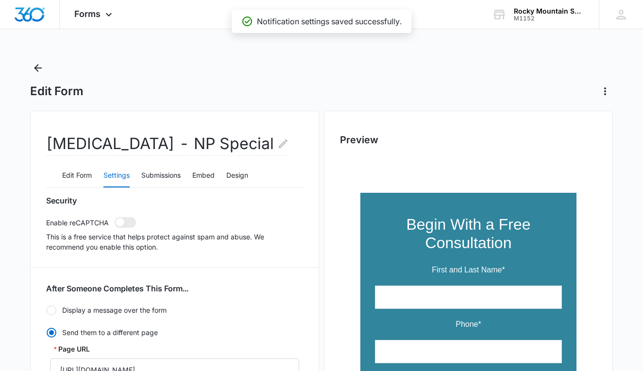
scroll to position [0, 0]
click at [37, 62] on button "Back" at bounding box center [38, 68] width 16 height 16
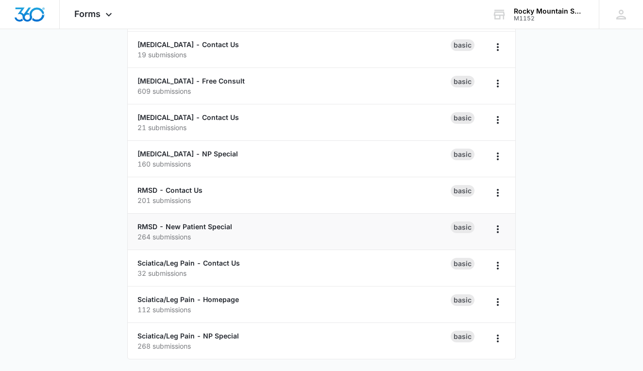
scroll to position [236, 0]
click at [180, 196] on p "201 submissions" at bounding box center [294, 200] width 313 height 10
click at [187, 190] on link "RMSD - Contact Us" at bounding box center [170, 190] width 65 height 8
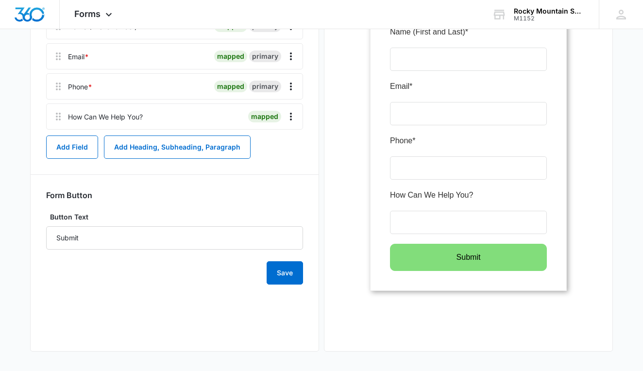
scroll to position [187, 0]
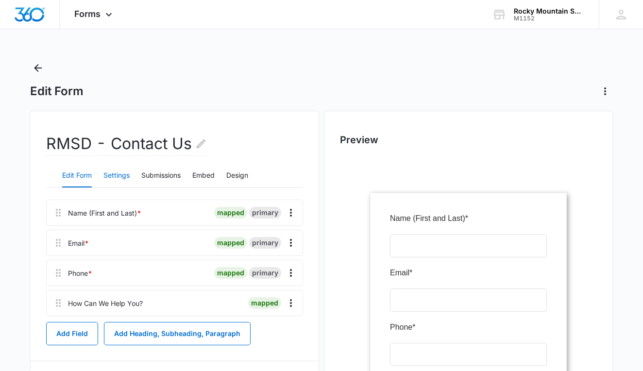
click at [120, 177] on button "Settings" at bounding box center [117, 175] width 26 height 23
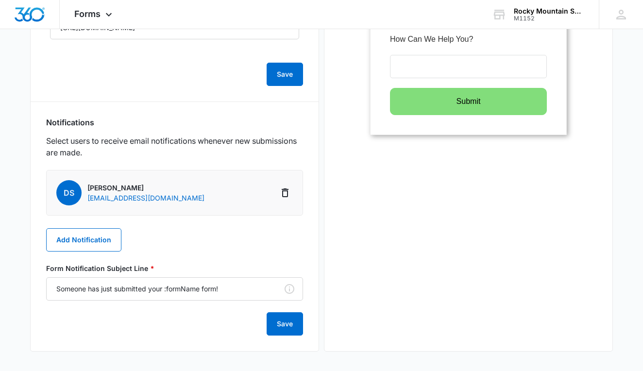
scroll to position [343, 0]
click at [102, 260] on div "DS Dr. Smith drjallensmith@yahoo.com Add Notification Form Notification Subject…" at bounding box center [174, 253] width 257 height 166
click at [106, 235] on button "Add Notification" at bounding box center [83, 239] width 75 height 23
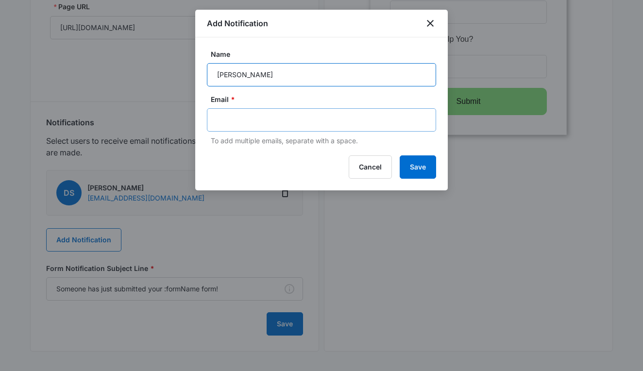
type input "[PERSON_NAME]"
click at [259, 130] on div at bounding box center [321, 119] width 229 height 23
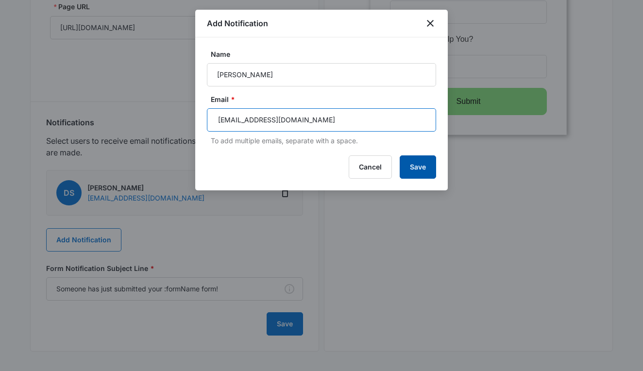
type input "[EMAIL_ADDRESS][DOMAIN_NAME]"
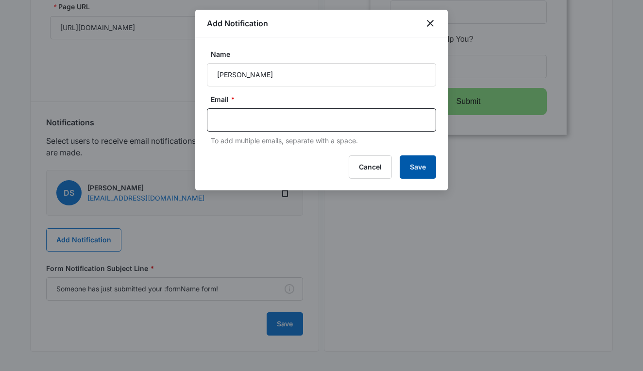
click at [403, 160] on button "Save" at bounding box center [418, 167] width 36 height 23
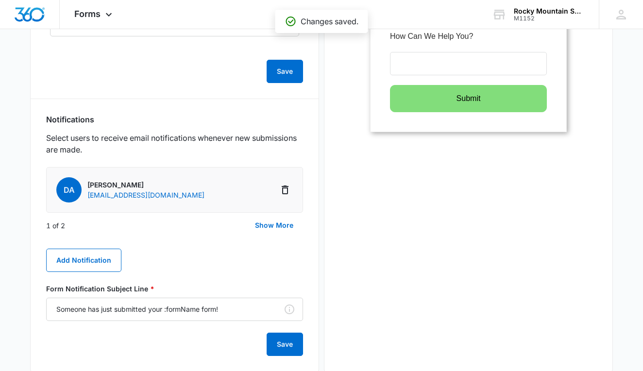
scroll to position [347, 0]
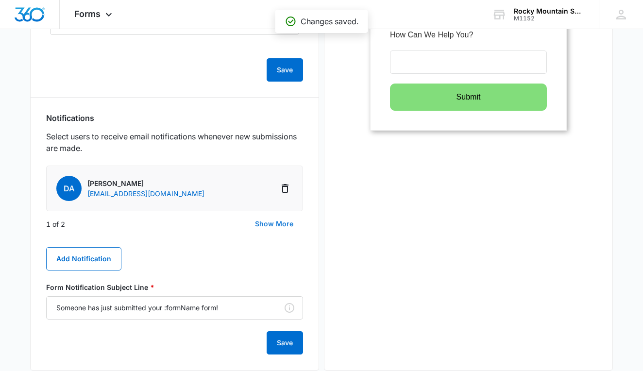
click at [259, 223] on button "Show More" at bounding box center [274, 223] width 58 height 23
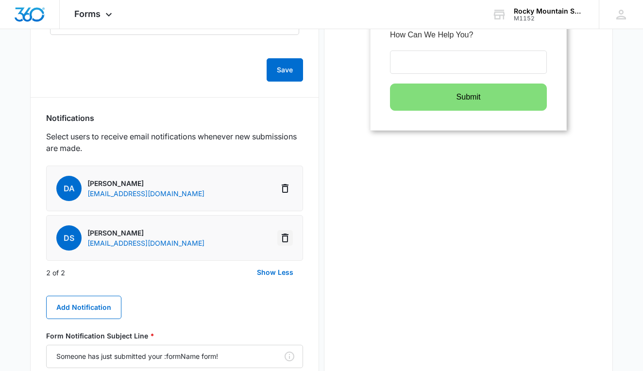
click at [284, 240] on icon "Delete Notification" at bounding box center [285, 238] width 12 height 12
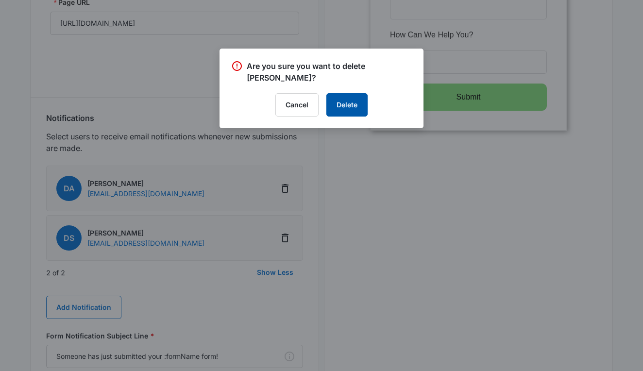
click at [337, 97] on button "Delete" at bounding box center [347, 104] width 41 height 23
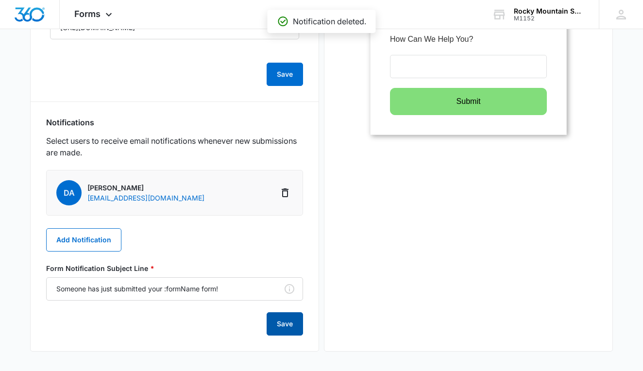
scroll to position [343, 0]
click at [276, 323] on button "Save" at bounding box center [285, 323] width 36 height 23
click at [277, 328] on button "Save" at bounding box center [285, 323] width 36 height 23
click at [277, 327] on button "Save" at bounding box center [285, 323] width 36 height 23
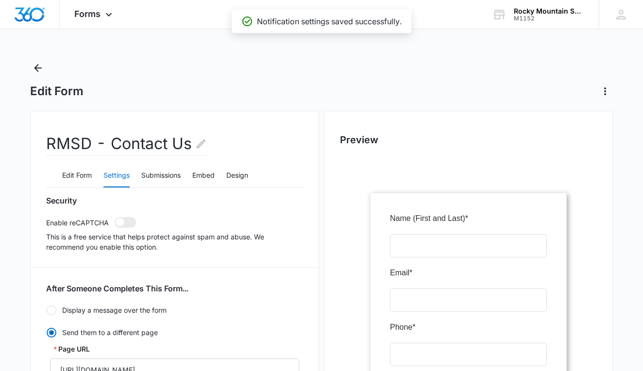
scroll to position [0, 0]
click at [43, 70] on icon "Back" at bounding box center [38, 68] width 12 height 12
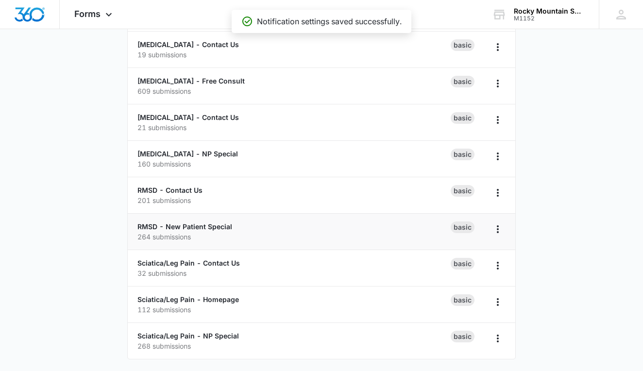
scroll to position [236, 0]
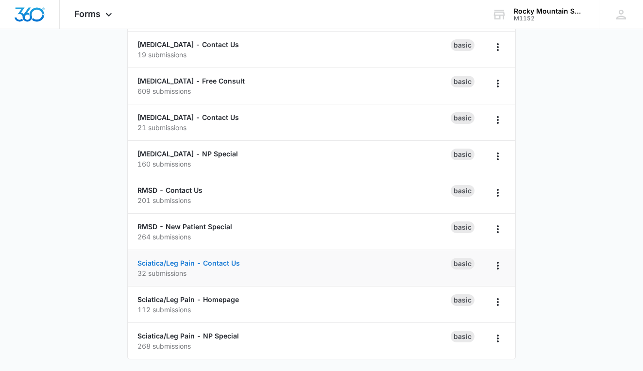
click at [222, 261] on link "Sciatica/Leg Pain - Contact Us" at bounding box center [189, 263] width 103 height 8
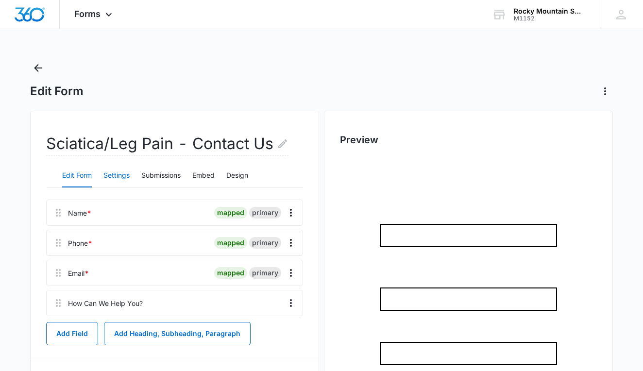
click at [120, 176] on button "Settings" at bounding box center [117, 175] width 26 height 23
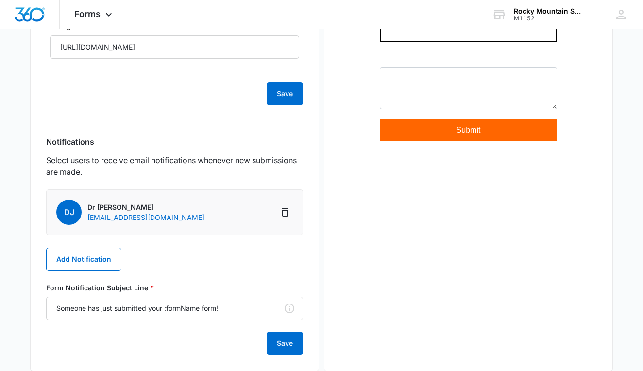
scroll to position [323, 0]
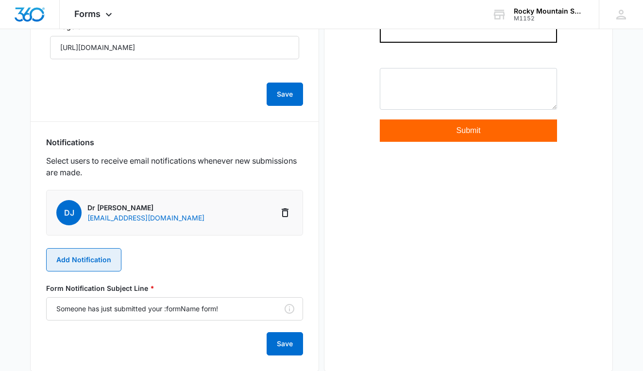
click at [91, 254] on button "Add Notification" at bounding box center [83, 259] width 75 height 23
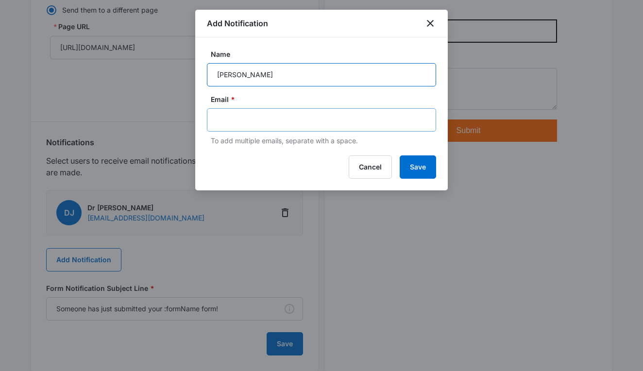
type input "[PERSON_NAME]"
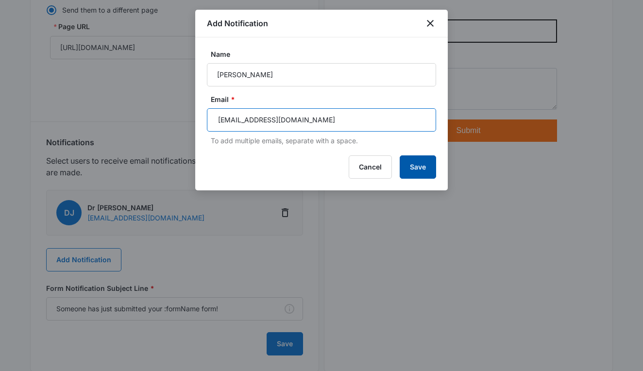
type input "[EMAIL_ADDRESS][DOMAIN_NAME]"
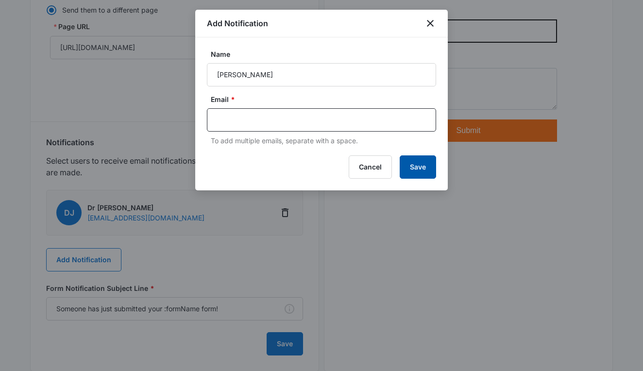
click at [430, 160] on button "Save" at bounding box center [418, 167] width 36 height 23
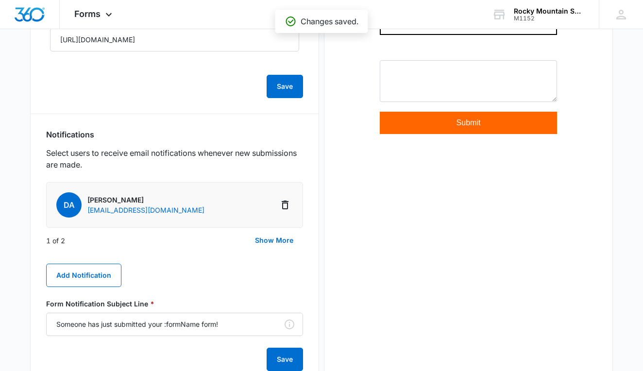
scroll to position [337, 0]
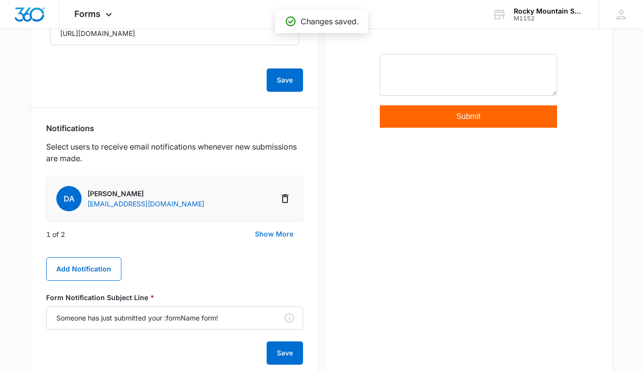
click at [283, 240] on button "Show More" at bounding box center [274, 234] width 58 height 23
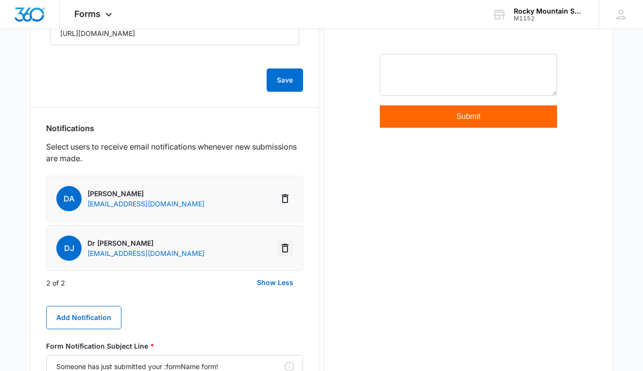
click at [289, 246] on icon "Delete Notification" at bounding box center [285, 248] width 12 height 12
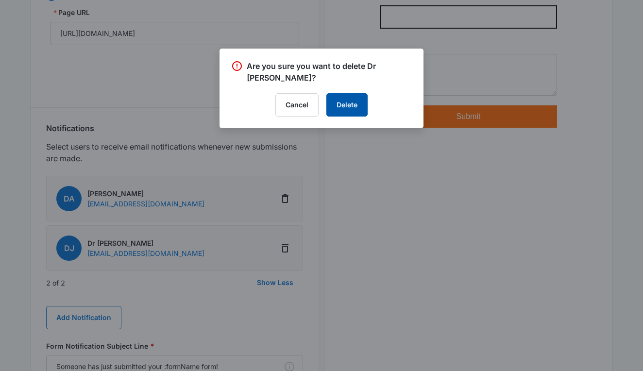
click at [346, 94] on button "Delete" at bounding box center [347, 104] width 41 height 23
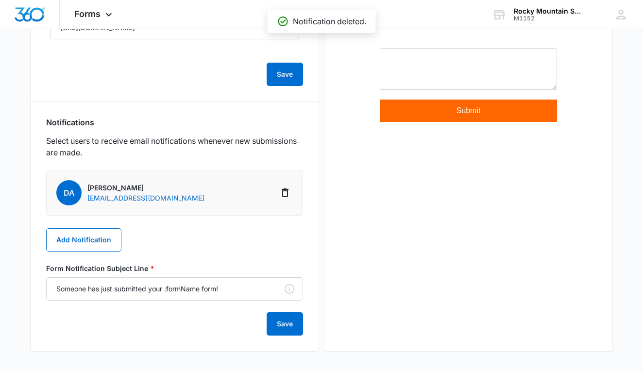
scroll to position [343, 0]
click at [289, 330] on button "Save" at bounding box center [285, 323] width 36 height 23
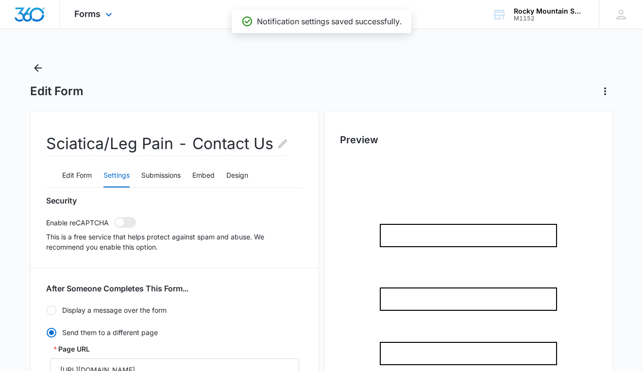
scroll to position [0, 0]
click at [42, 69] on icon "Back" at bounding box center [38, 68] width 12 height 12
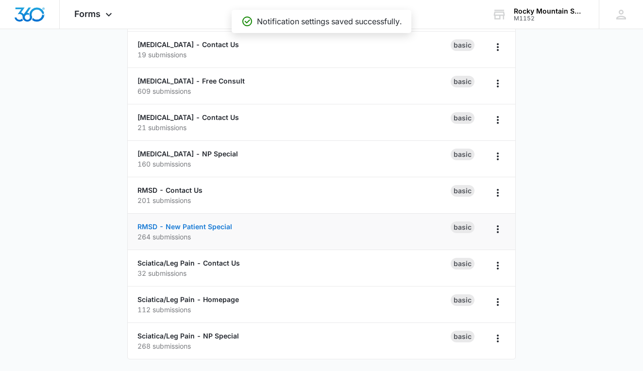
scroll to position [236, 0]
click at [210, 229] on link "RMSD - New Patient Special" at bounding box center [185, 227] width 95 height 8
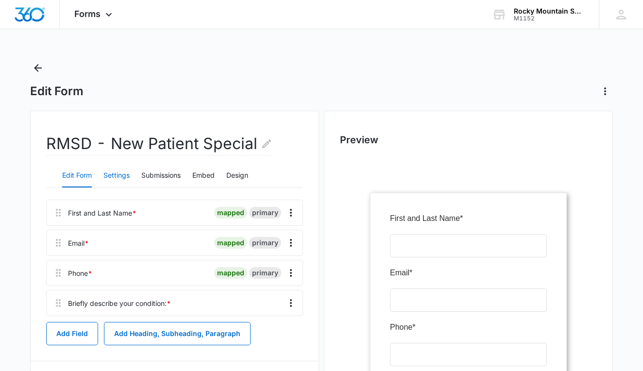
click at [121, 174] on button "Settings" at bounding box center [117, 175] width 26 height 23
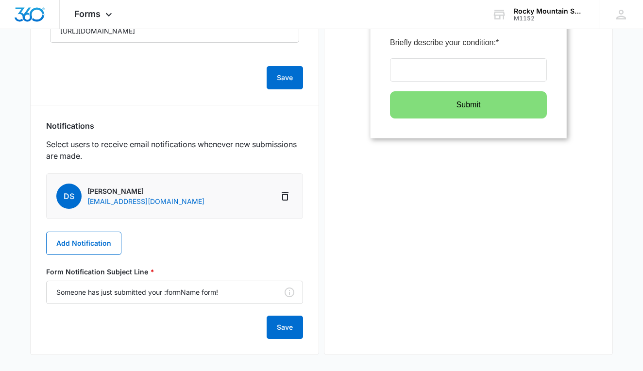
scroll to position [343, 0]
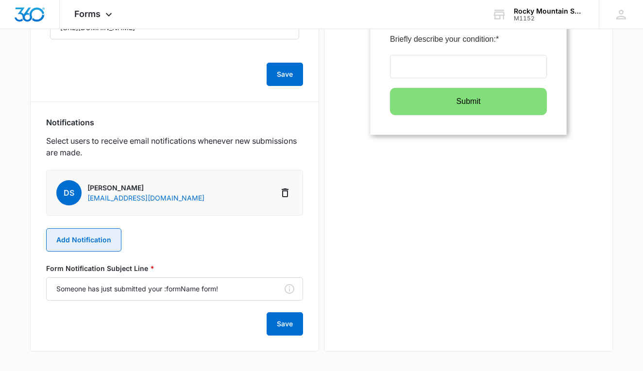
click at [103, 241] on button "Add Notification" at bounding box center [83, 239] width 75 height 23
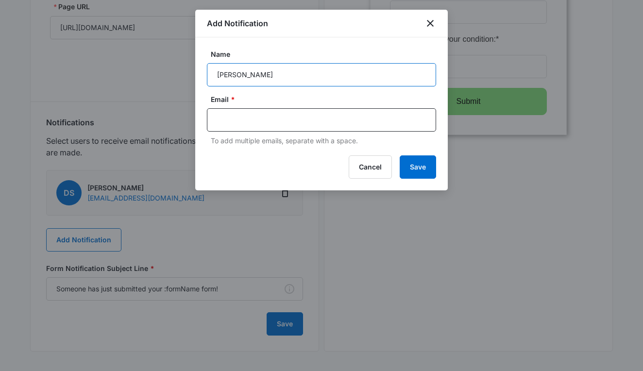
type input "[PERSON_NAME]"
click at [273, 96] on label "Email *" at bounding box center [325, 99] width 229 height 10
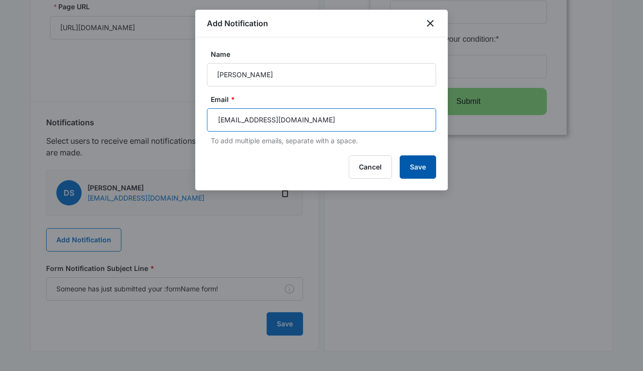
type input "[EMAIL_ADDRESS][DOMAIN_NAME]"
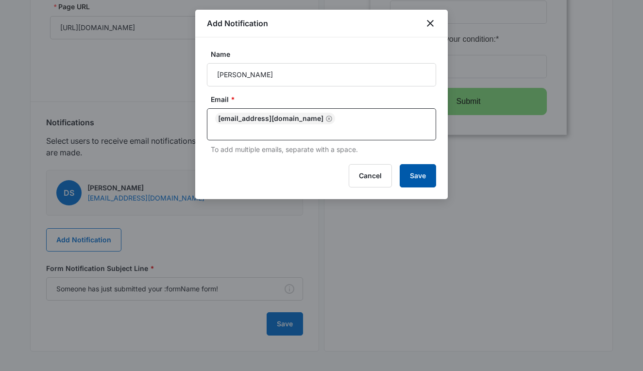
click at [422, 167] on button "Save" at bounding box center [418, 175] width 36 height 23
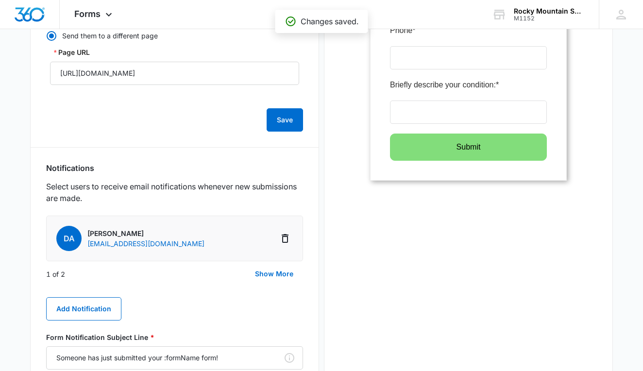
scroll to position [320, 0]
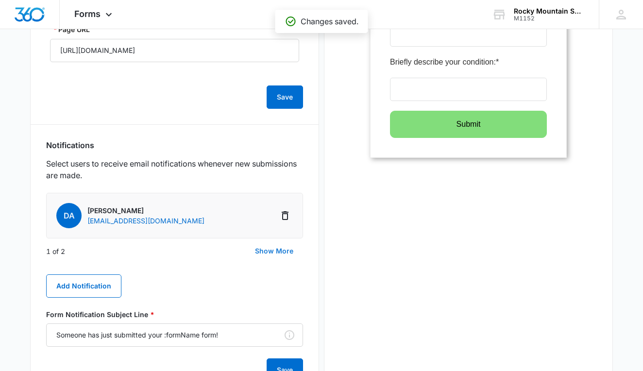
click at [280, 251] on button "Show More" at bounding box center [274, 251] width 58 height 23
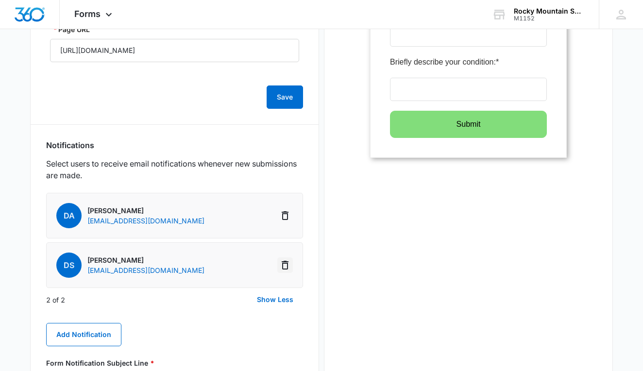
click at [281, 270] on icon "Delete Notification" at bounding box center [285, 265] width 12 height 12
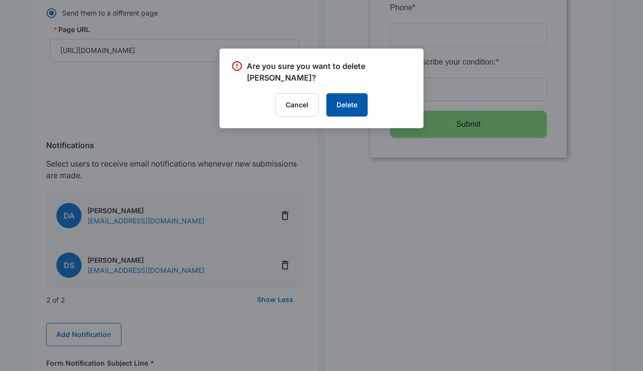
click at [337, 98] on button "Delete" at bounding box center [347, 104] width 41 height 23
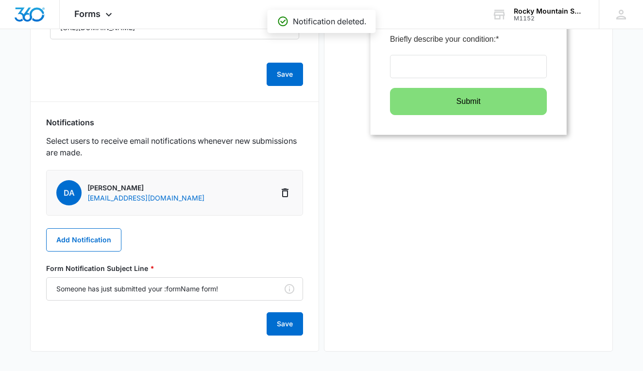
scroll to position [343, 0]
click at [283, 322] on button "Save" at bounding box center [285, 323] width 36 height 23
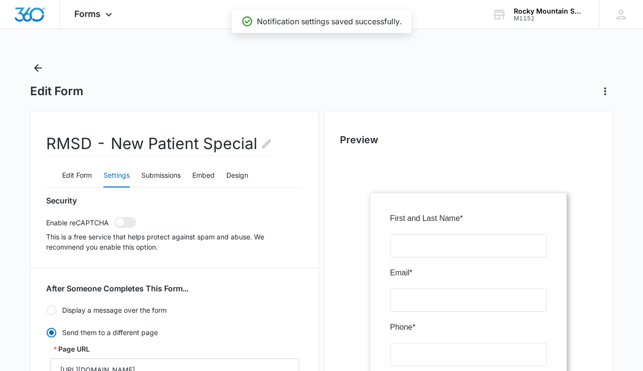
scroll to position [0, 0]
click at [47, 70] on div "Edit Form" at bounding box center [321, 79] width 583 height 39
click at [35, 64] on icon "Back" at bounding box center [38, 68] width 12 height 12
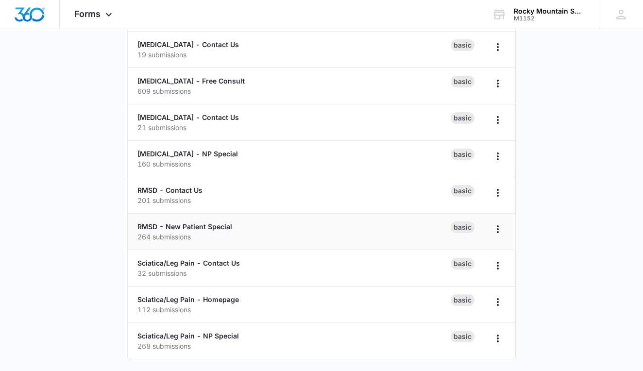
scroll to position [236, 0]
click at [182, 198] on p "201 submissions" at bounding box center [294, 200] width 313 height 10
click at [195, 190] on link "RMSD - Contact Us" at bounding box center [170, 190] width 65 height 8
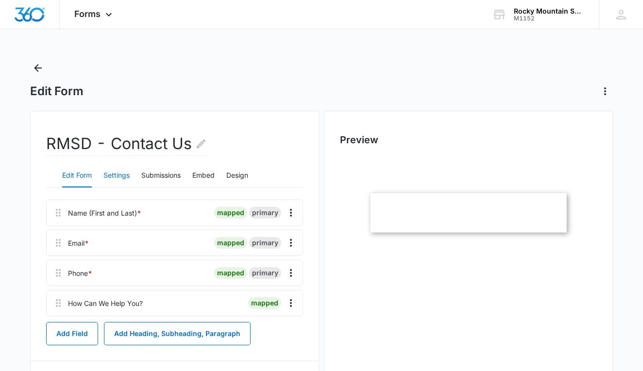
click at [112, 178] on button "Settings" at bounding box center [117, 175] width 26 height 23
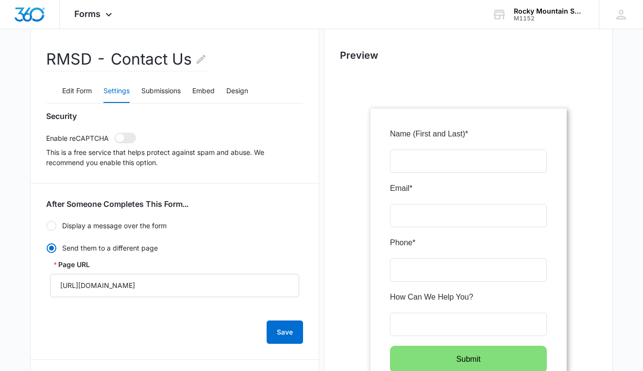
scroll to position [3, 0]
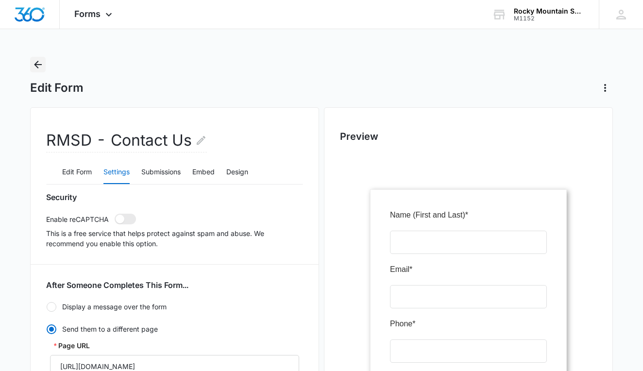
click at [37, 58] on button "Back" at bounding box center [38, 65] width 16 height 16
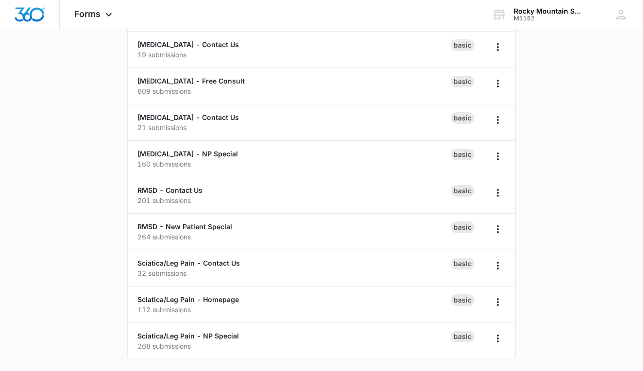
scroll to position [239, 0]
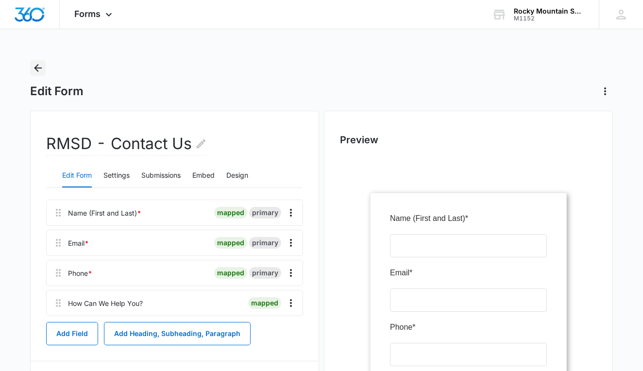
click at [38, 69] on icon "Back" at bounding box center [38, 68] width 12 height 12
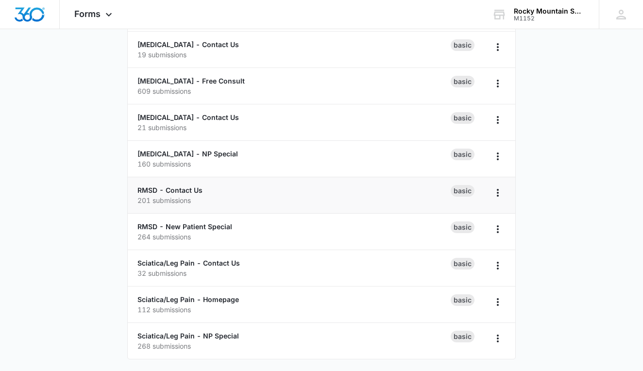
scroll to position [236, 0]
click at [195, 261] on link "Sciatica/Leg Pain - Contact Us" at bounding box center [189, 263] width 103 height 8
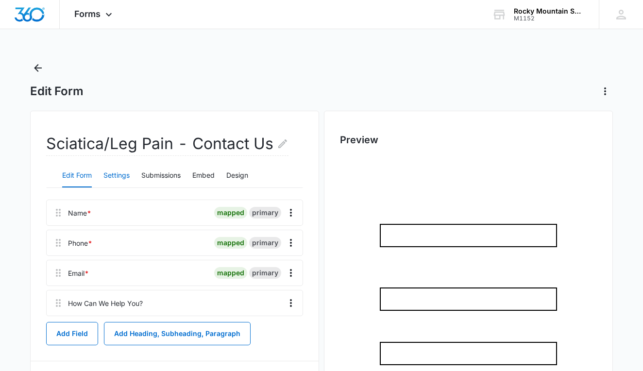
click at [121, 175] on button "Settings" at bounding box center [117, 175] width 26 height 23
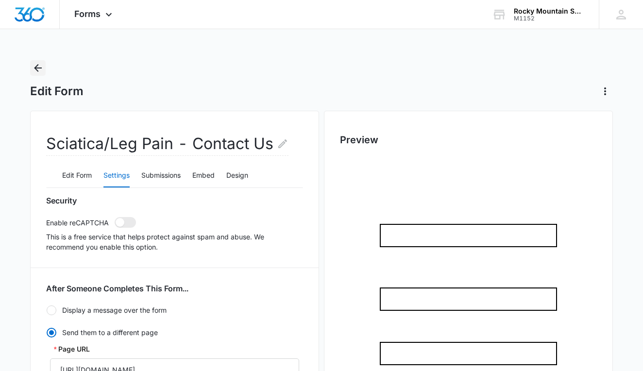
click at [38, 69] on icon "Back" at bounding box center [38, 68] width 8 height 8
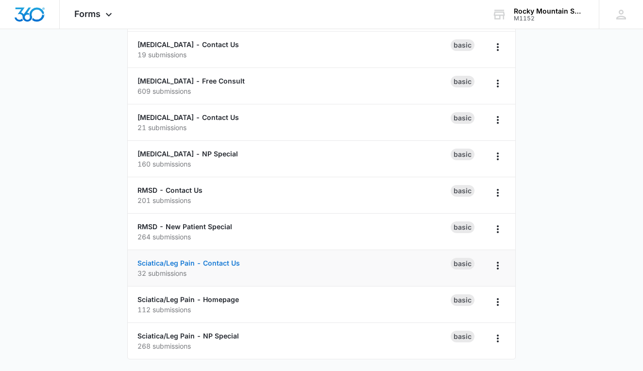
scroll to position [236, 0]
click at [184, 299] on link "Sciatica/Leg Pain - Homepage" at bounding box center [189, 299] width 102 height 8
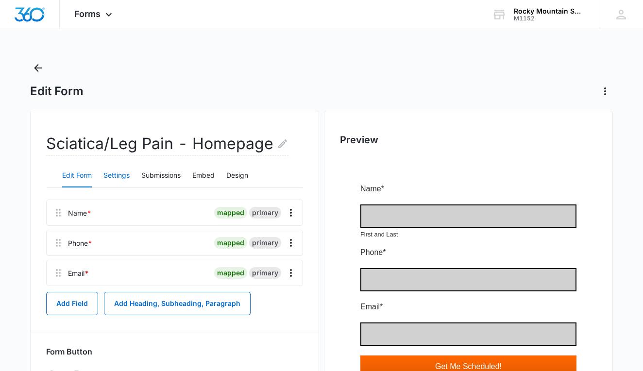
click at [118, 176] on button "Settings" at bounding box center [117, 175] width 26 height 23
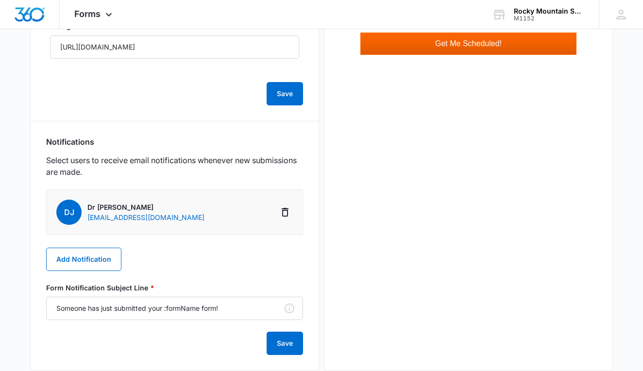
scroll to position [323, 0]
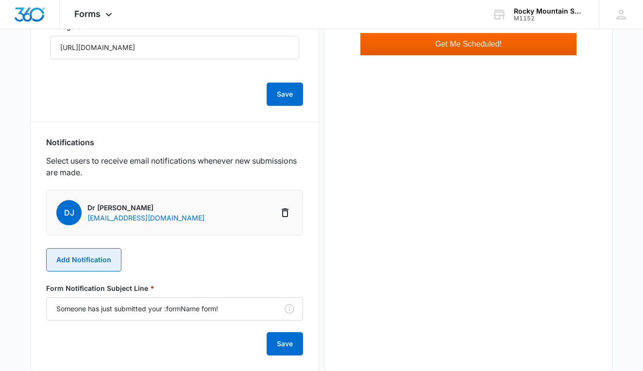
click at [72, 258] on button "Add Notification" at bounding box center [83, 259] width 75 height 23
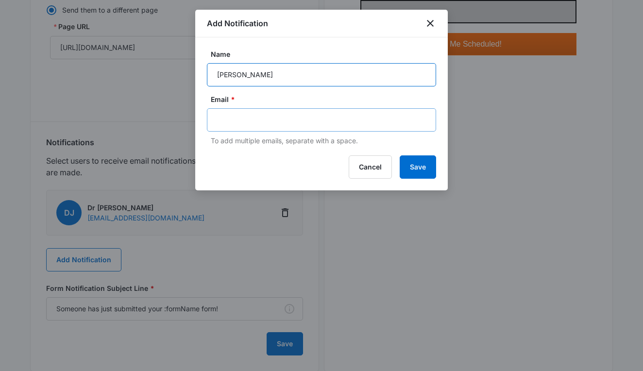
type input "[PERSON_NAME]"
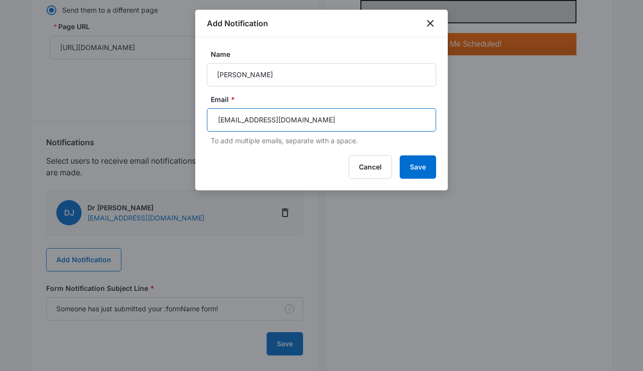
type input "[EMAIL_ADDRESS][DOMAIN_NAME]"
click at [356, 125] on input "[EMAIL_ADDRESS][DOMAIN_NAME]" at bounding box center [322, 120] width 211 height 15
type input "a"
type input "[EMAIL_ADDRESS][DOMAIN_NAME]"
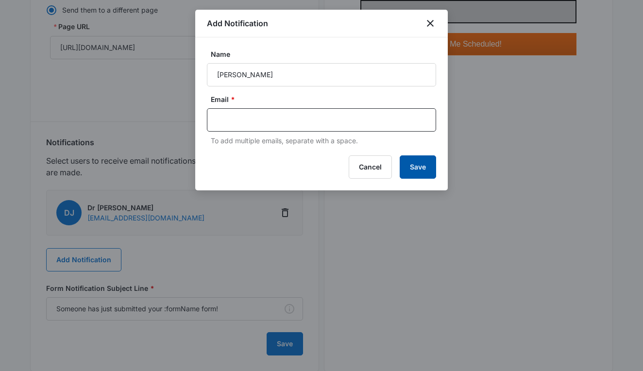
click at [429, 171] on button "Save" at bounding box center [418, 167] width 36 height 23
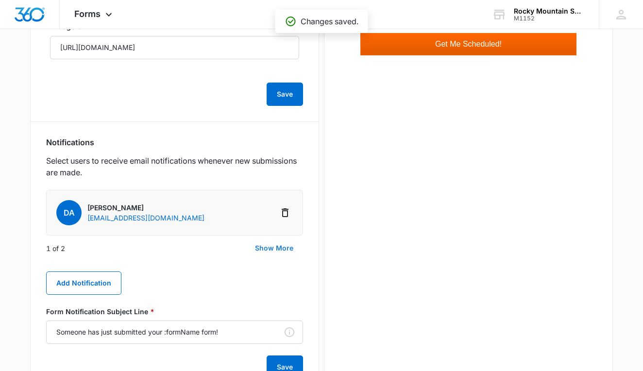
click at [286, 249] on button "Show More" at bounding box center [274, 248] width 58 height 23
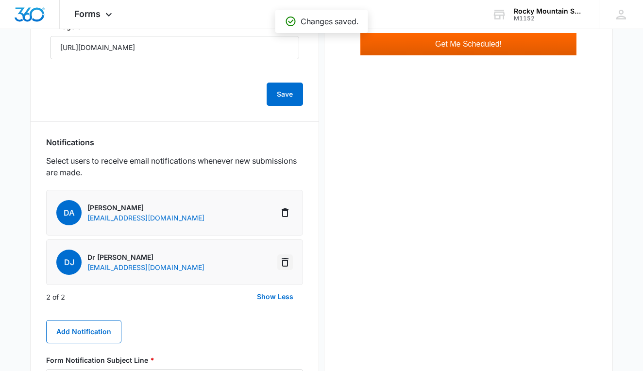
click at [282, 268] on button "Delete Notification" at bounding box center [285, 263] width 16 height 16
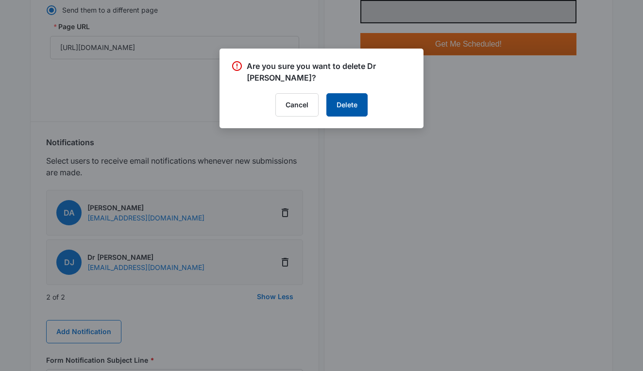
click at [339, 97] on button "Delete" at bounding box center [347, 104] width 41 height 23
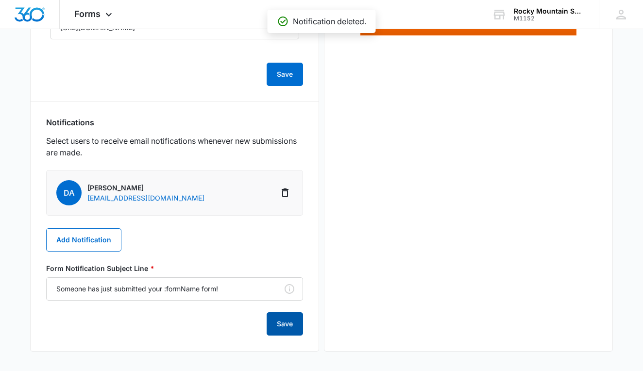
scroll to position [343, 0]
click at [276, 323] on button "Save" at bounding box center [285, 323] width 36 height 23
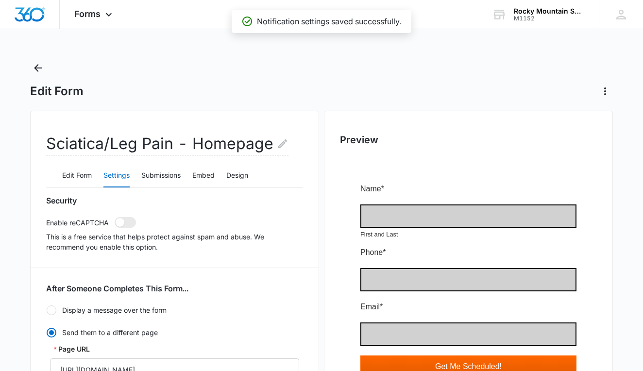
scroll to position [0, 0]
click at [45, 63] on button "Back" at bounding box center [38, 68] width 16 height 16
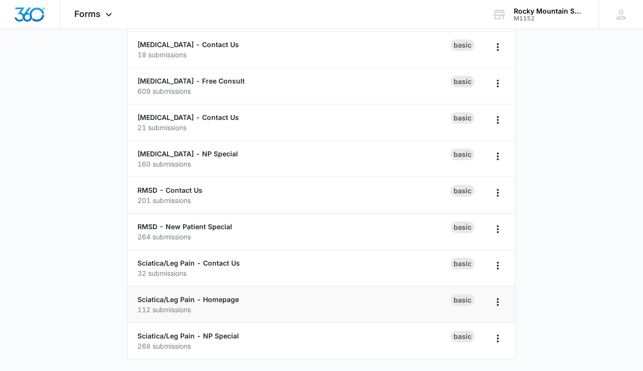
scroll to position [236, 0]
click at [213, 331] on div "Sciatica/Leg Pain - NP Special 268 submissions" at bounding box center [294, 341] width 313 height 20
click at [216, 332] on link "Sciatica/Leg Pain - NP Special" at bounding box center [189, 336] width 102 height 8
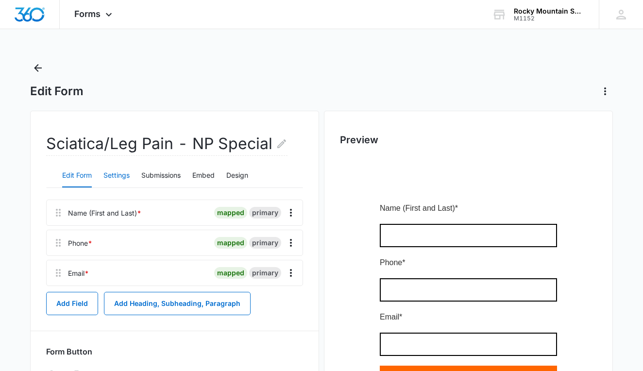
click at [125, 178] on button "Settings" at bounding box center [117, 175] width 26 height 23
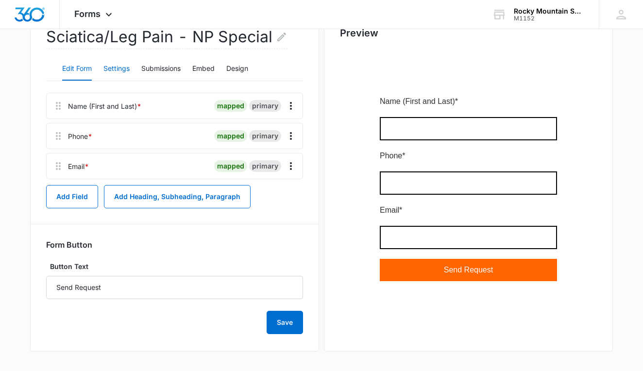
scroll to position [107, 0]
click at [120, 77] on button "Settings" at bounding box center [117, 68] width 26 height 23
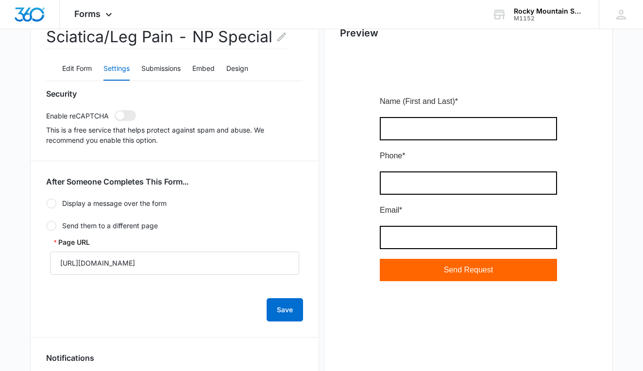
radio input "true"
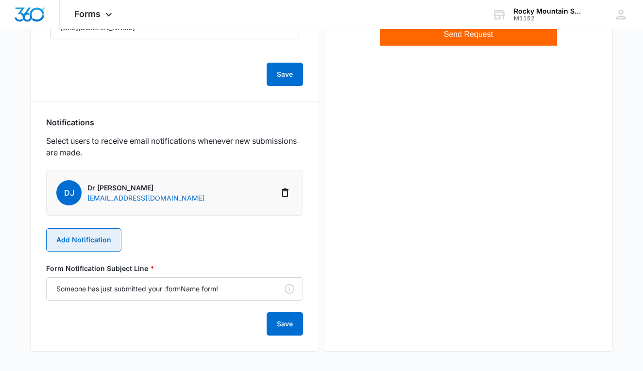
scroll to position [343, 0]
click at [85, 242] on button "Add Notification" at bounding box center [83, 239] width 75 height 23
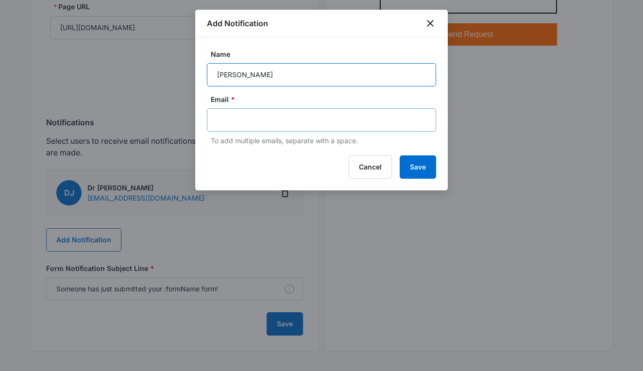
type input "[PERSON_NAME]"
click at [262, 112] on div at bounding box center [321, 119] width 229 height 23
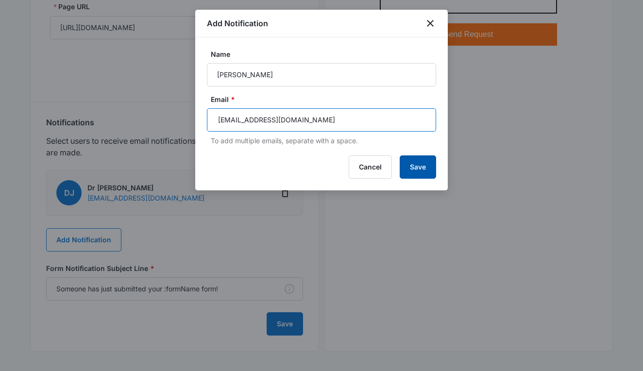
type input "[EMAIL_ADDRESS][DOMAIN_NAME]"
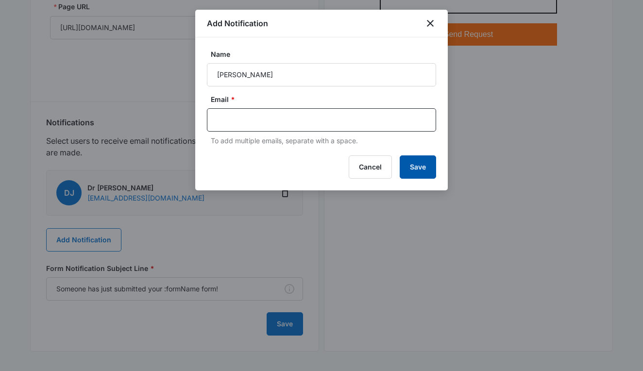
click at [406, 159] on button "Save" at bounding box center [418, 167] width 36 height 23
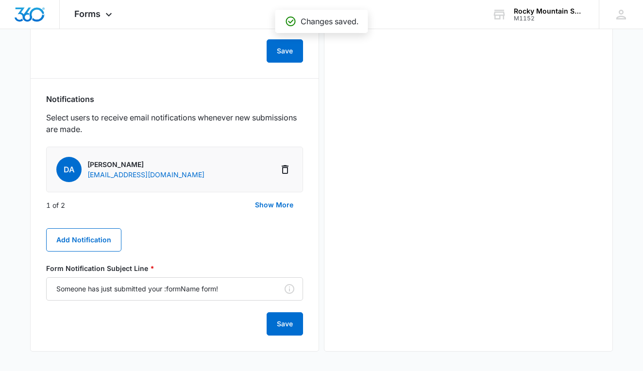
scroll to position [366, 0]
click at [274, 209] on button "Show More" at bounding box center [274, 204] width 58 height 23
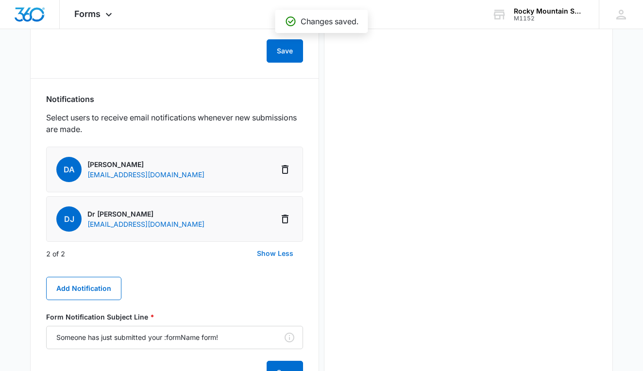
click at [274, 209] on li "DJ Dr [PERSON_NAME] [EMAIL_ADDRESS][DOMAIN_NAME]" at bounding box center [174, 219] width 257 height 46
click at [289, 220] on icon "Delete Notification" at bounding box center [285, 219] width 12 height 12
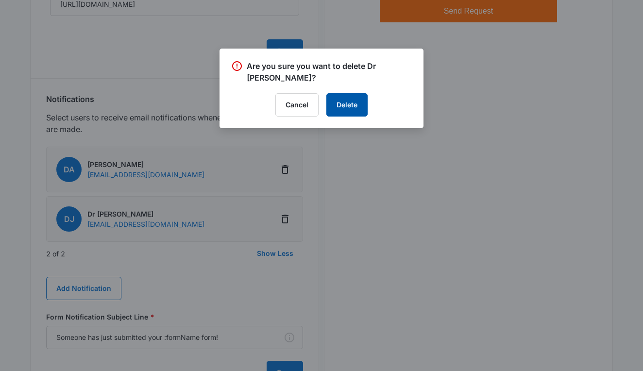
click at [339, 108] on button "Delete" at bounding box center [347, 104] width 41 height 23
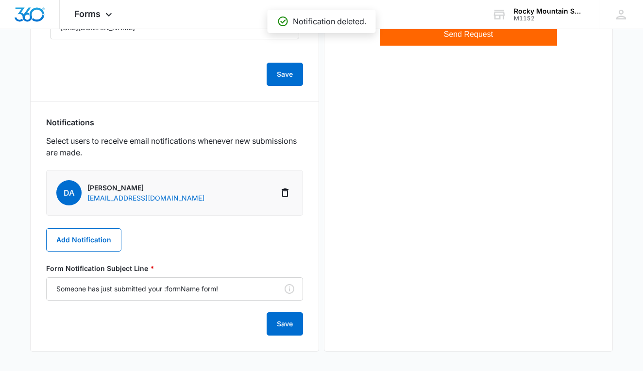
scroll to position [343, 0]
click at [280, 319] on button "Save" at bounding box center [285, 323] width 36 height 23
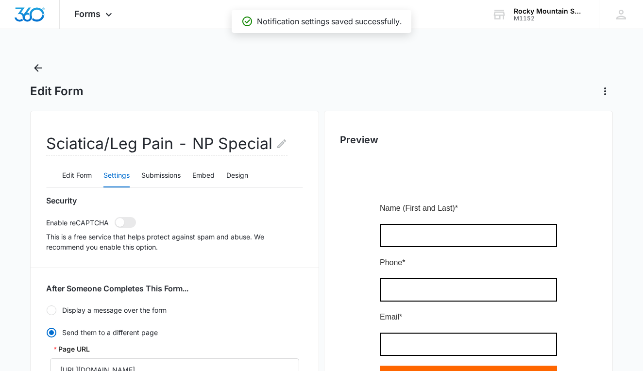
scroll to position [0, 0]
click at [38, 59] on div "Forms Apps Reputation Websites Forms CRM Email Social Shop Payments POS Content…" at bounding box center [321, 357] width 643 height 714
click at [41, 69] on icon "Back" at bounding box center [38, 68] width 8 height 8
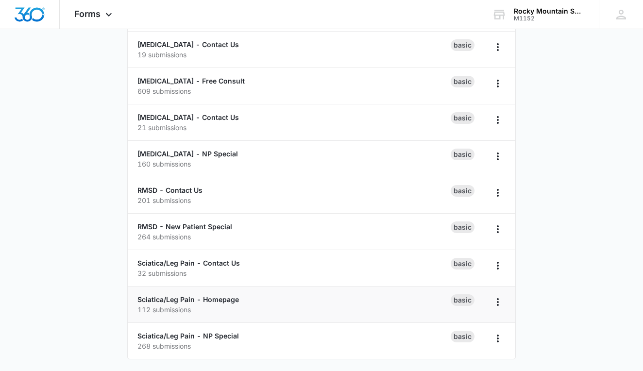
scroll to position [236, 0]
click at [193, 306] on p "112 submissions" at bounding box center [294, 310] width 313 height 10
click at [198, 299] on link "Sciatica/Leg Pain - Homepage" at bounding box center [189, 299] width 102 height 8
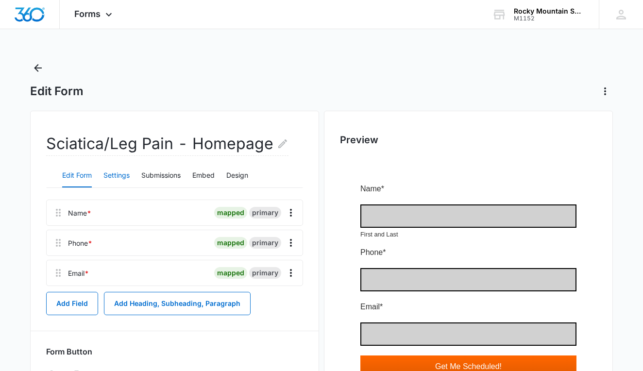
click at [113, 178] on button "Settings" at bounding box center [117, 175] width 26 height 23
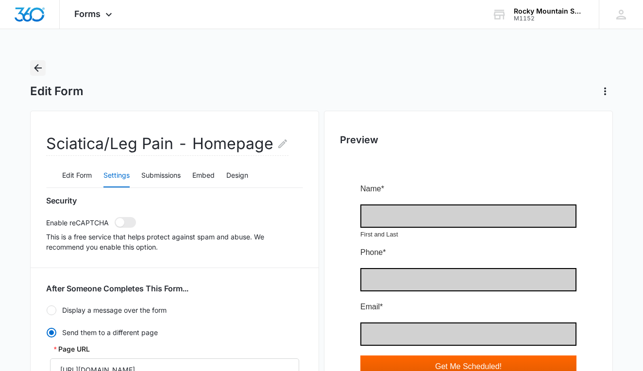
click at [38, 70] on icon "Back" at bounding box center [38, 68] width 12 height 12
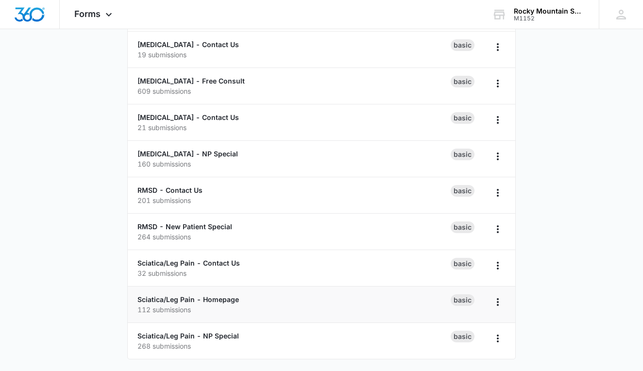
scroll to position [236, 0]
click at [197, 263] on link "Sciatica/Leg Pain - Contact Us" at bounding box center [189, 263] width 103 height 8
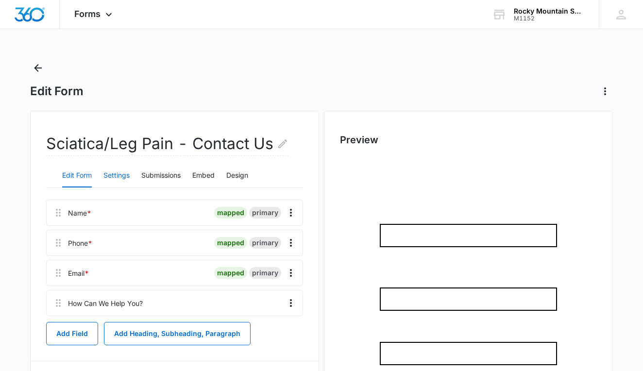
click at [125, 181] on button "Settings" at bounding box center [117, 175] width 26 height 23
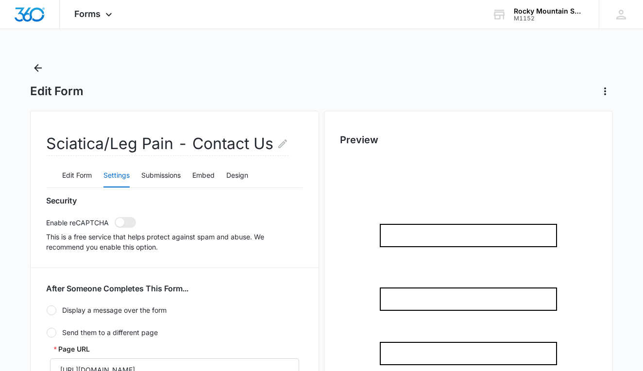
radio input "true"
click at [44, 82] on div "Edit Form" at bounding box center [321, 79] width 583 height 39
click at [39, 70] on icon "Back" at bounding box center [38, 68] width 12 height 12
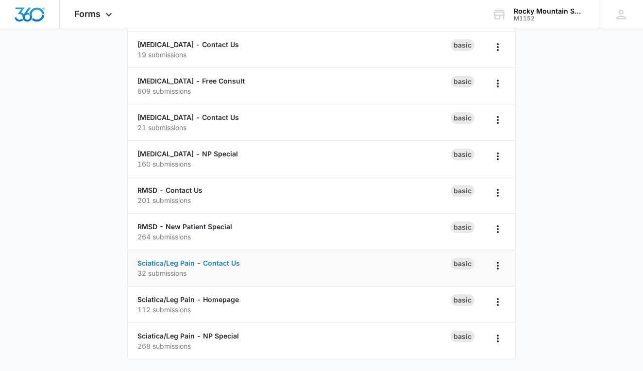
scroll to position [236, 0]
click at [195, 230] on link "RMSD - New Patient Special" at bounding box center [185, 227] width 95 height 8
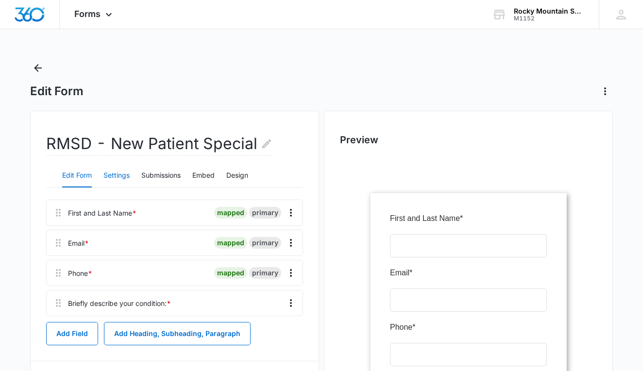
click at [120, 171] on button "Settings" at bounding box center [117, 175] width 26 height 23
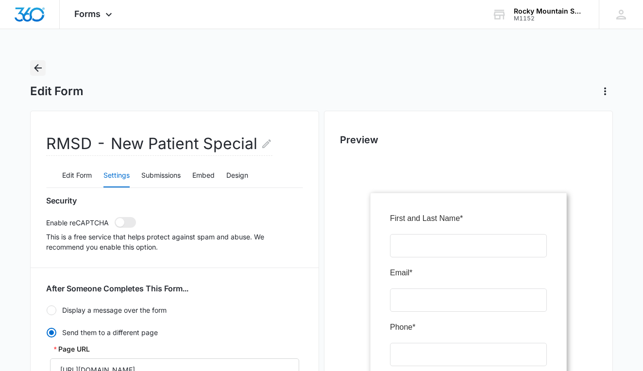
click at [38, 69] on icon "Back" at bounding box center [38, 68] width 8 height 8
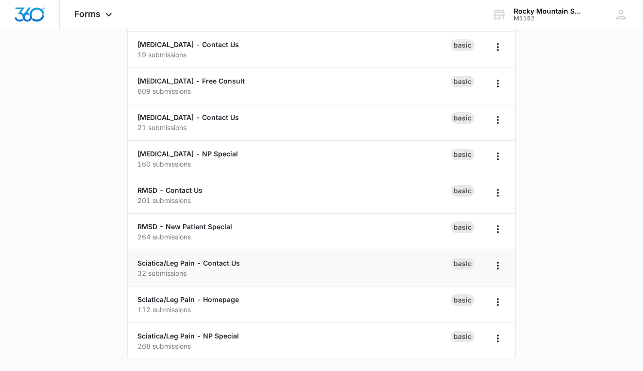
scroll to position [236, 0]
click at [178, 186] on div "RMSD - Contact Us 201 submissions" at bounding box center [294, 195] width 313 height 20
click at [179, 195] on div "RMSD - Contact Us 201 submissions" at bounding box center [294, 195] width 313 height 20
click at [179, 190] on link "RMSD - Contact Us" at bounding box center [170, 190] width 65 height 8
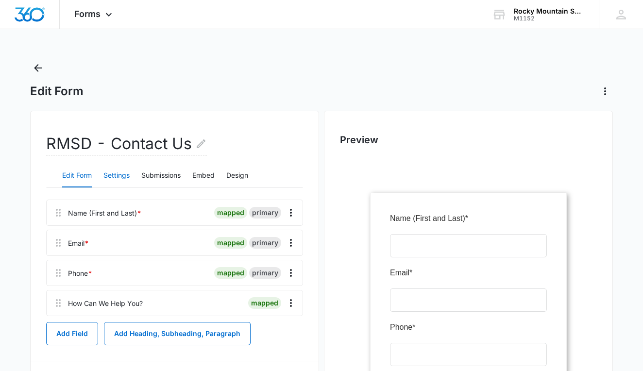
click at [119, 174] on button "Settings" at bounding box center [117, 175] width 26 height 23
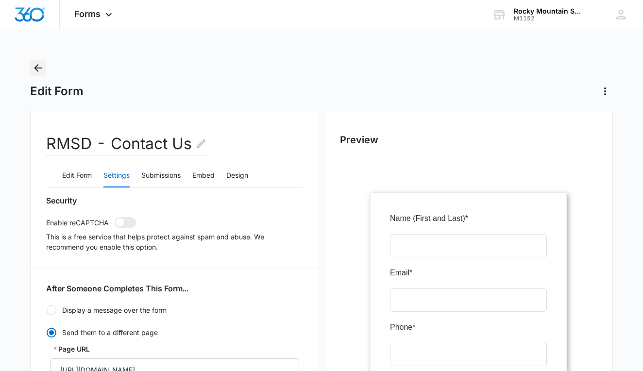
click at [36, 70] on icon "Back" at bounding box center [38, 68] width 12 height 12
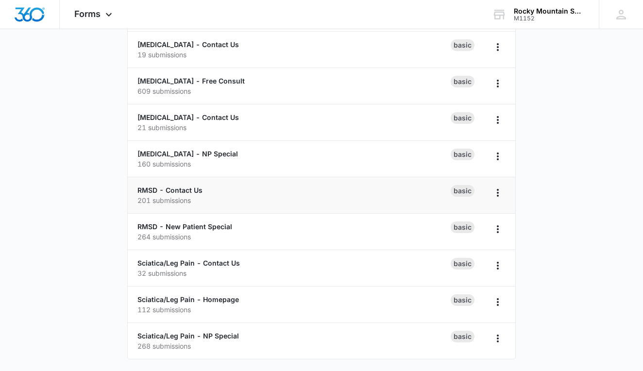
scroll to position [236, 0]
click at [183, 154] on link "[MEDICAL_DATA] - NP Special" at bounding box center [188, 154] width 101 height 8
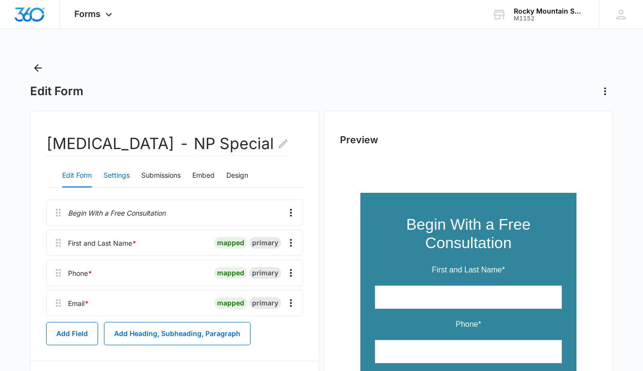
click at [119, 173] on button "Settings" at bounding box center [117, 175] width 26 height 23
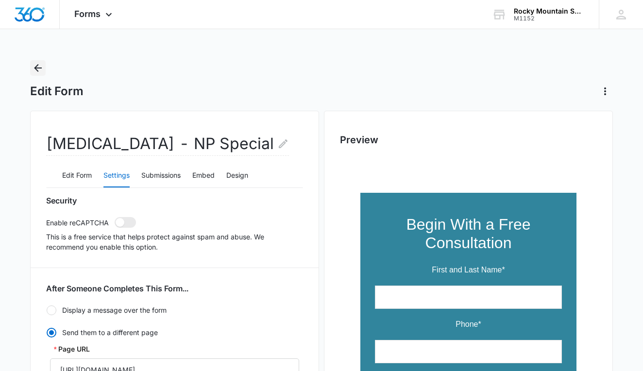
scroll to position [0, 0]
click at [41, 75] on button "Back" at bounding box center [38, 68] width 16 height 16
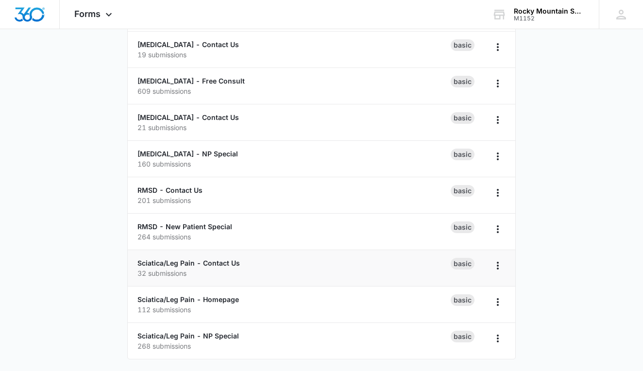
scroll to position [236, 0]
click at [190, 118] on link "[MEDICAL_DATA] - Contact Us" at bounding box center [189, 117] width 102 height 8
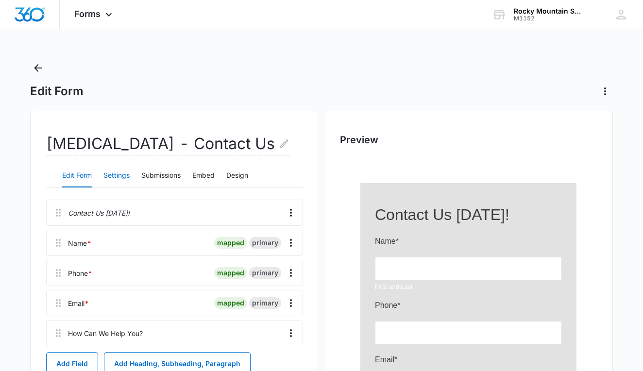
click at [117, 184] on button "Settings" at bounding box center [117, 175] width 26 height 23
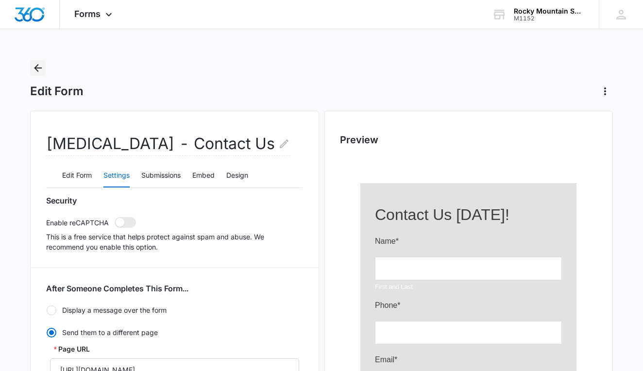
click at [42, 70] on icon "Back" at bounding box center [38, 68] width 12 height 12
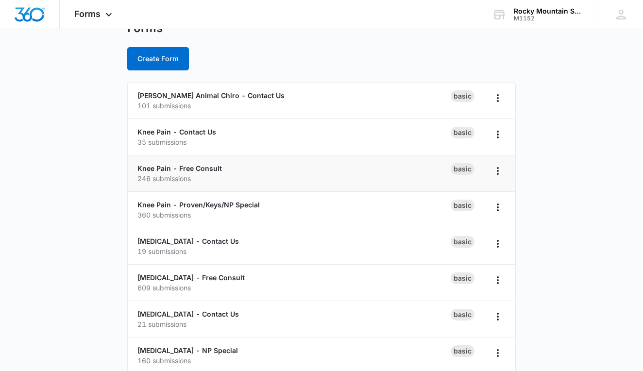
scroll to position [74, 0]
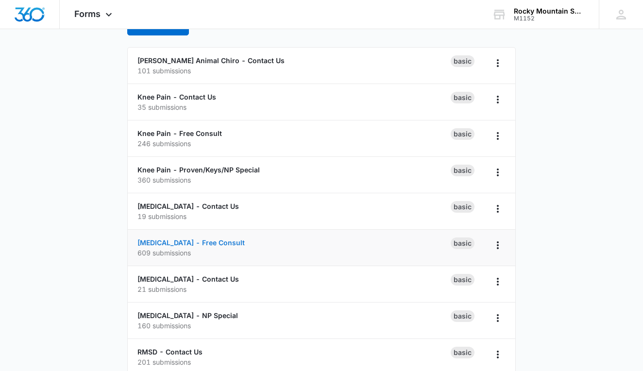
click at [190, 244] on link "[MEDICAL_DATA] - Free Consult" at bounding box center [191, 243] width 107 height 8
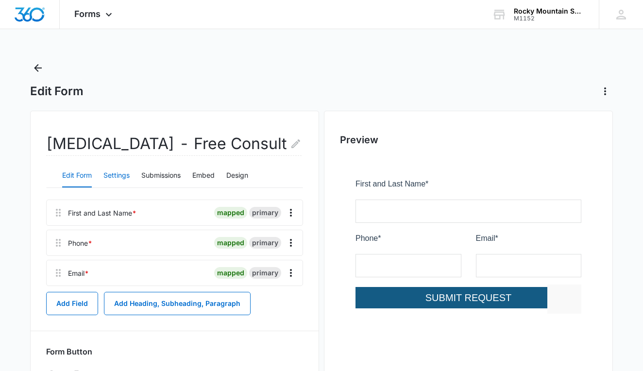
click at [121, 171] on button "Settings" at bounding box center [117, 175] width 26 height 23
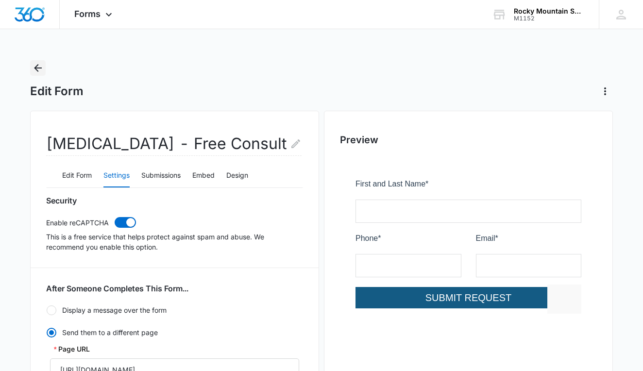
click at [44, 67] on button "Back" at bounding box center [38, 68] width 16 height 16
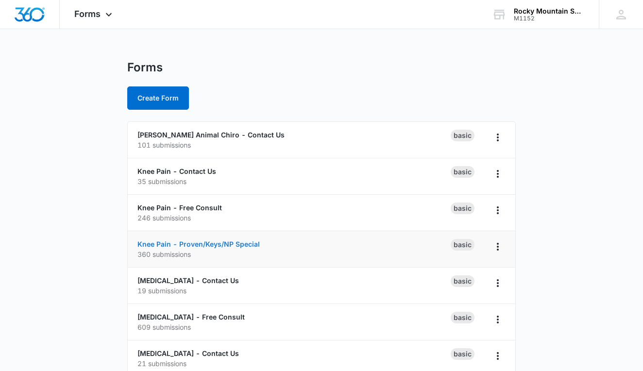
click at [194, 247] on link "Knee Pain - Proven/Keys/NP Special" at bounding box center [199, 244] width 122 height 8
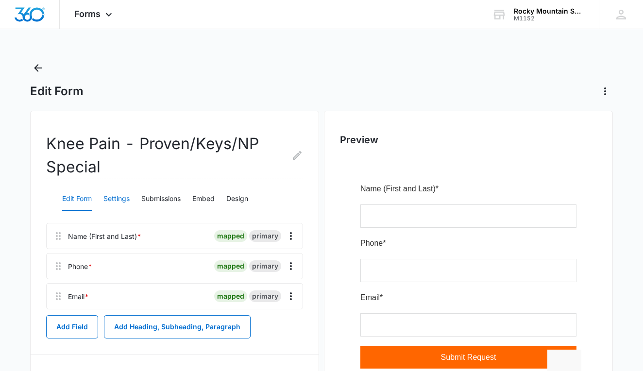
click at [116, 201] on button "Settings" at bounding box center [117, 199] width 26 height 23
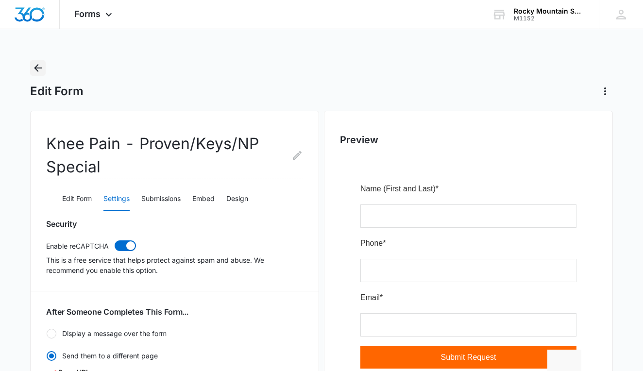
click at [40, 69] on icon "Back" at bounding box center [38, 68] width 12 height 12
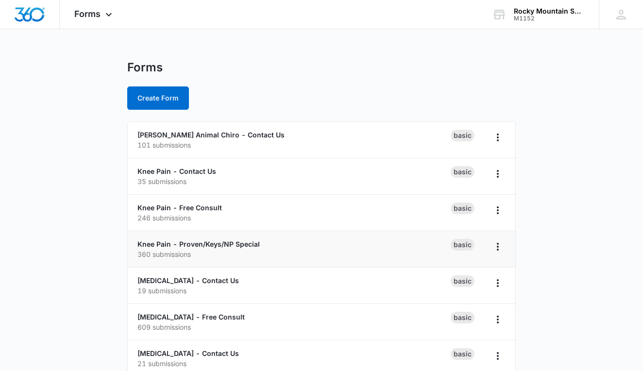
scroll to position [4, 0]
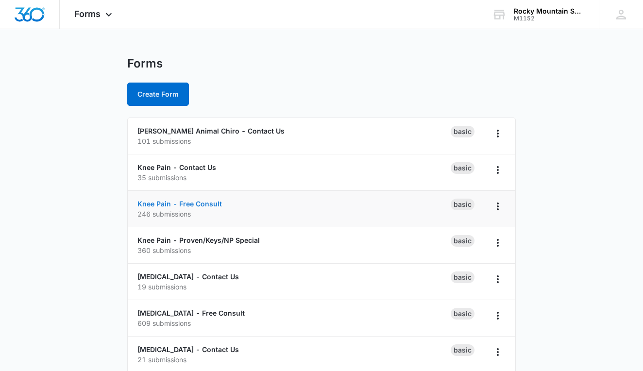
click at [182, 205] on link "Knee Pain - Free Consult" at bounding box center [180, 204] width 85 height 8
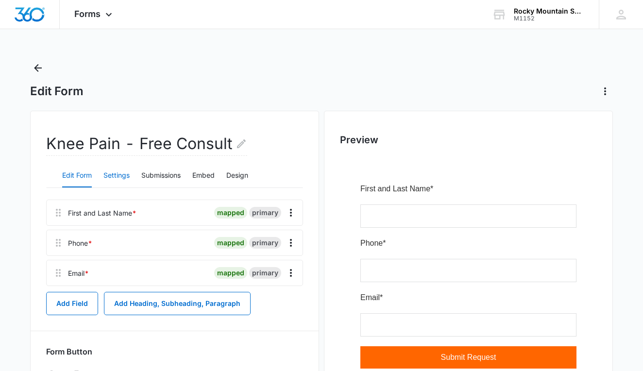
click at [123, 178] on button "Settings" at bounding box center [117, 175] width 26 height 23
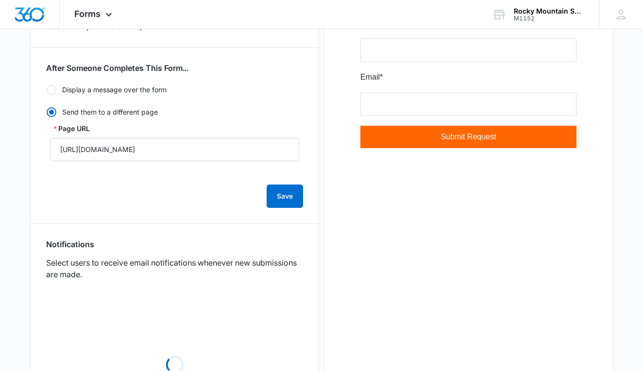
scroll to position [323, 0]
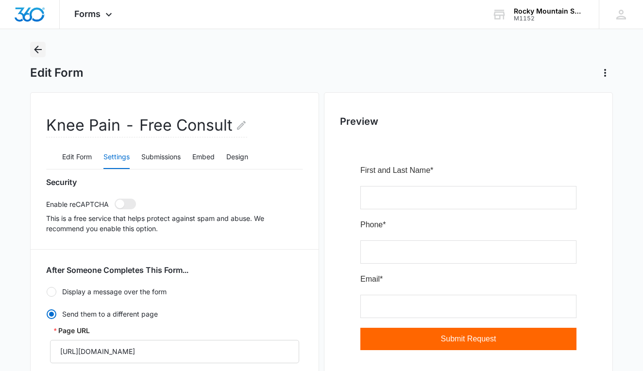
click at [40, 51] on icon "Back" at bounding box center [38, 50] width 12 height 12
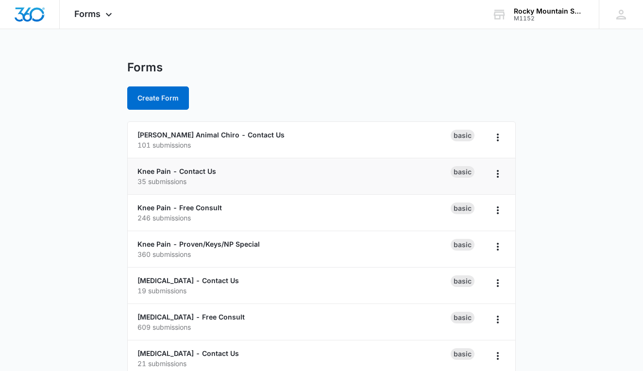
click at [185, 178] on p "35 submissions" at bounding box center [294, 181] width 313 height 10
click at [186, 173] on link "Knee Pain - Contact Us" at bounding box center [177, 171] width 79 height 8
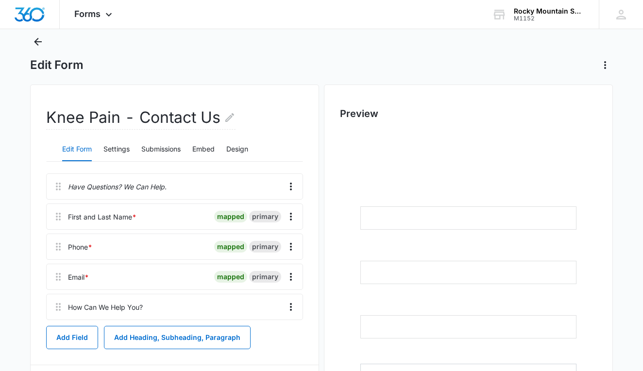
scroll to position [29, 0]
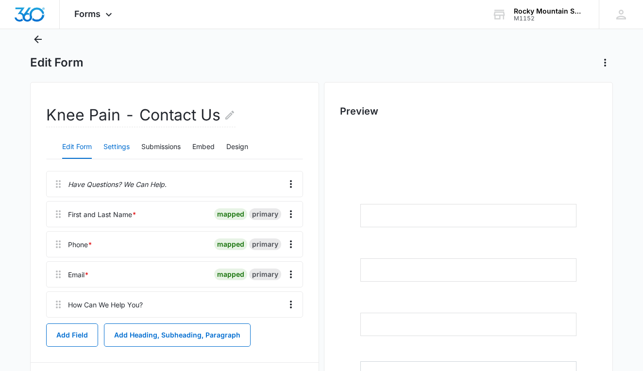
click at [121, 144] on button "Settings" at bounding box center [117, 147] width 26 height 23
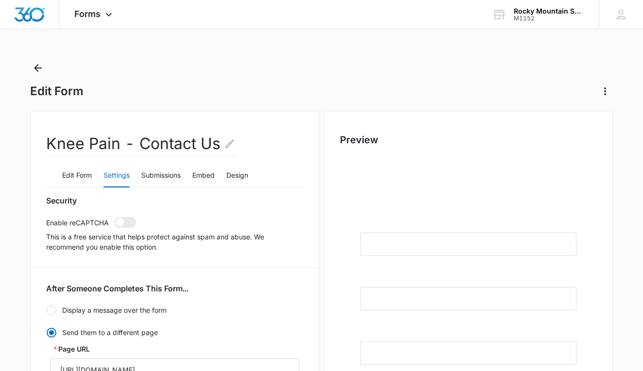
scroll to position [0, 0]
click at [43, 64] on icon "Back" at bounding box center [38, 68] width 12 height 12
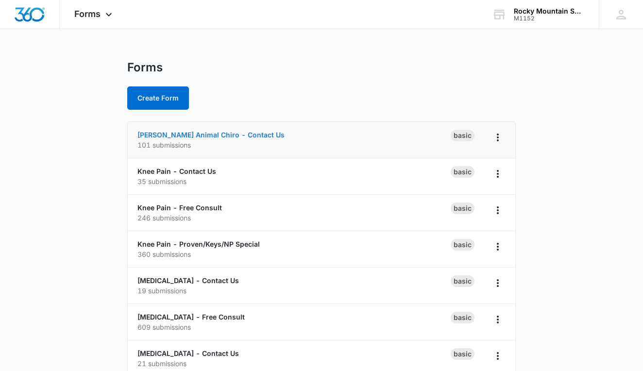
click at [221, 135] on link "[PERSON_NAME] Animal Chiro - Contact Us" at bounding box center [211, 135] width 147 height 8
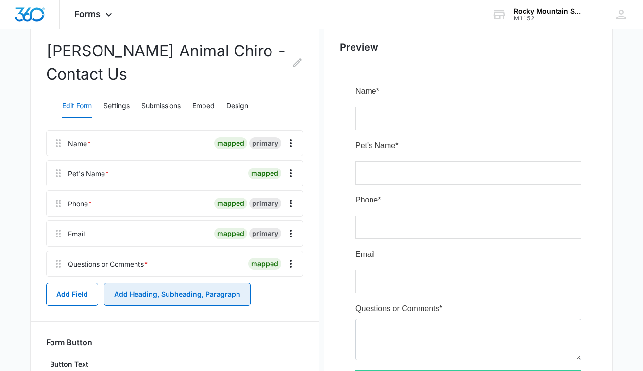
scroll to position [11, 0]
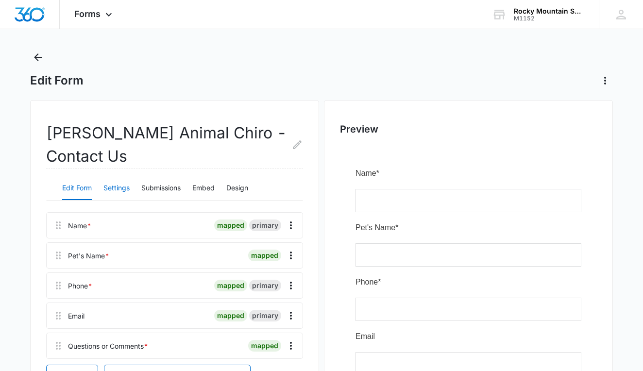
click at [119, 187] on button "Settings" at bounding box center [117, 188] width 26 height 23
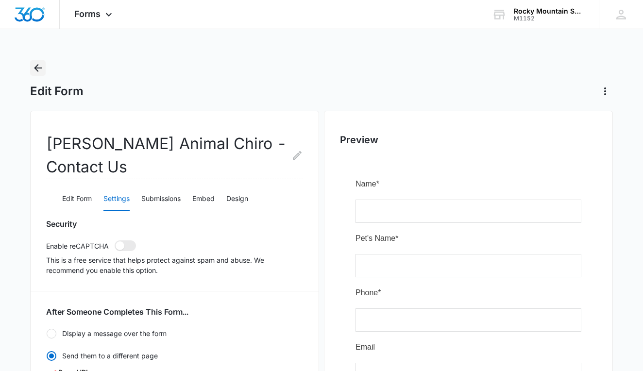
scroll to position [0, 0]
click at [43, 73] on icon "Back" at bounding box center [38, 68] width 12 height 12
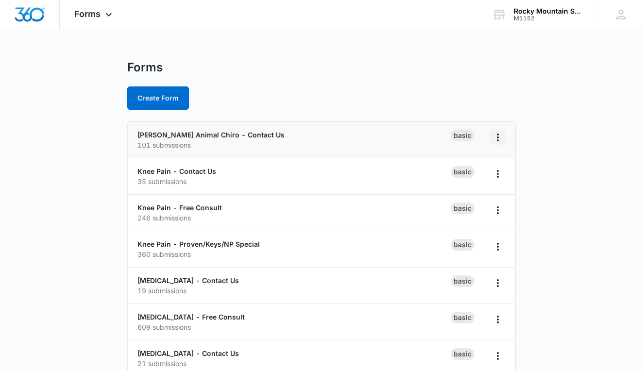
click at [496, 139] on icon "Overflow Menu" at bounding box center [498, 138] width 12 height 12
click at [476, 194] on div "Delete" at bounding box center [467, 193] width 30 height 7
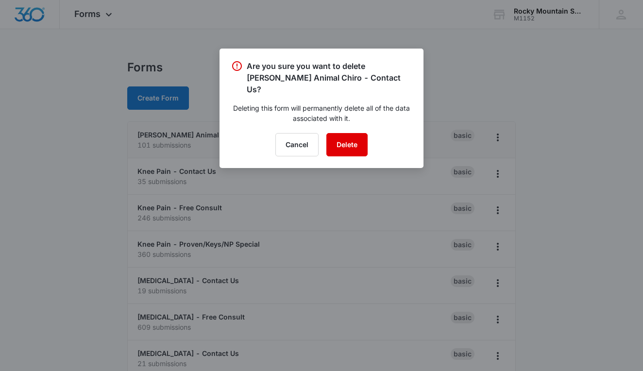
click at [348, 138] on button "Delete" at bounding box center [347, 144] width 41 height 23
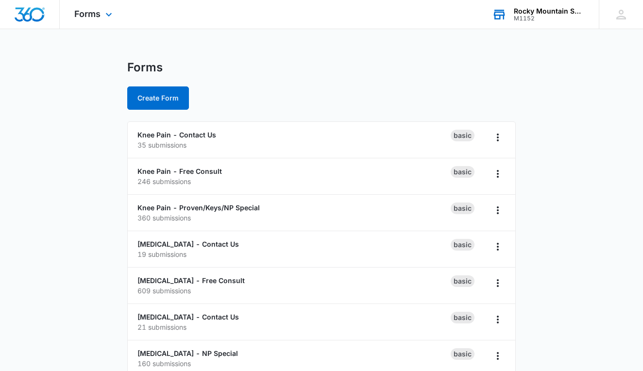
click at [543, 19] on div "M1152" at bounding box center [549, 18] width 71 height 7
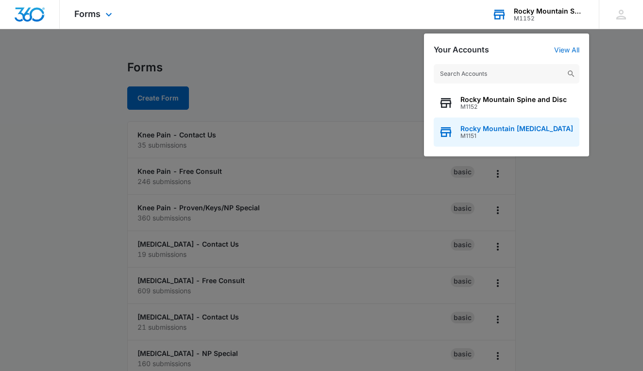
click at [506, 129] on span "Rocky Mountain [MEDICAL_DATA]" at bounding box center [517, 129] width 113 height 8
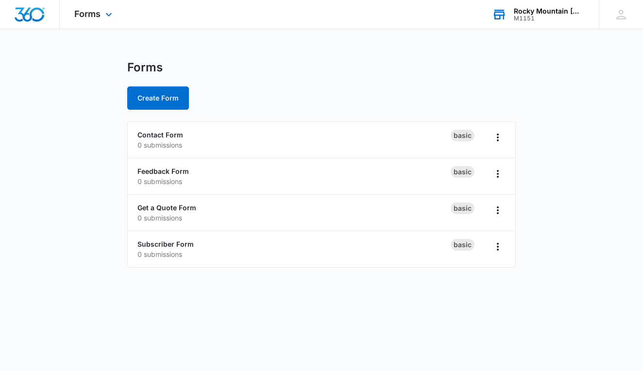
click at [518, 17] on div "M1151" at bounding box center [549, 18] width 71 height 7
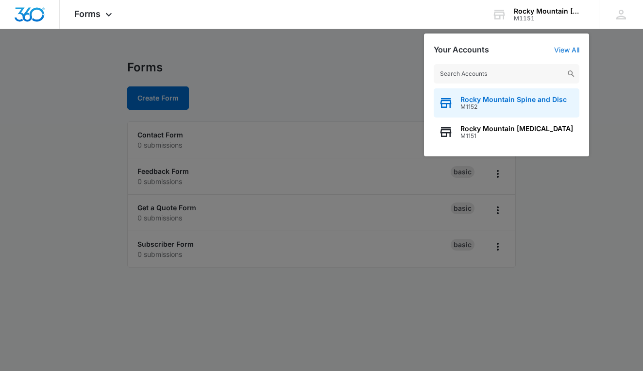
click at [489, 106] on span "M1152" at bounding box center [514, 107] width 106 height 7
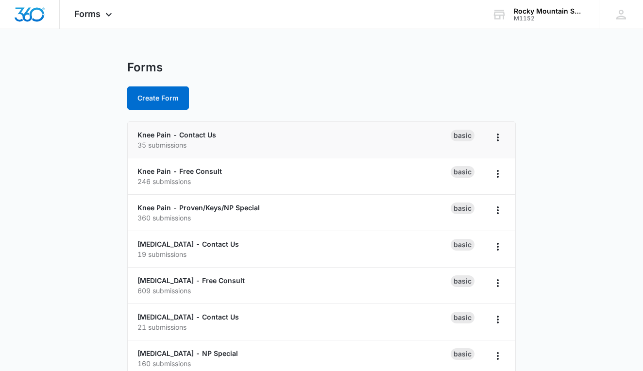
click at [279, 153] on li "Knee Pain - Contact Us 35 submissions Basic" at bounding box center [322, 140] width 388 height 36
click at [276, 147] on p "35 submissions" at bounding box center [294, 145] width 313 height 10
click at [194, 136] on link "Knee Pain - Contact Us" at bounding box center [177, 135] width 79 height 8
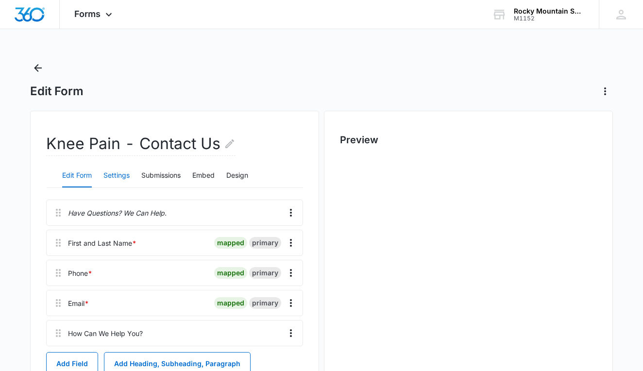
click at [119, 186] on button "Settings" at bounding box center [117, 175] width 26 height 23
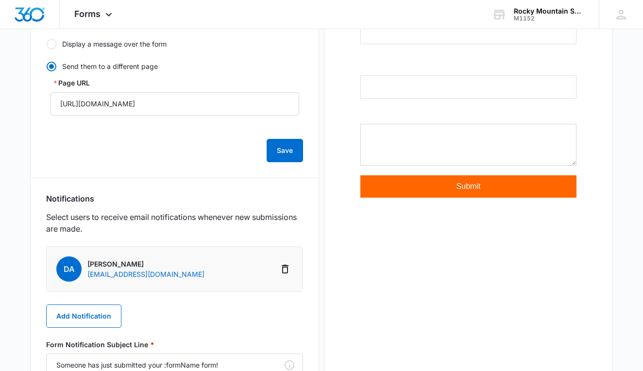
scroll to position [268, 0]
